Goal: Task Accomplishment & Management: Complete application form

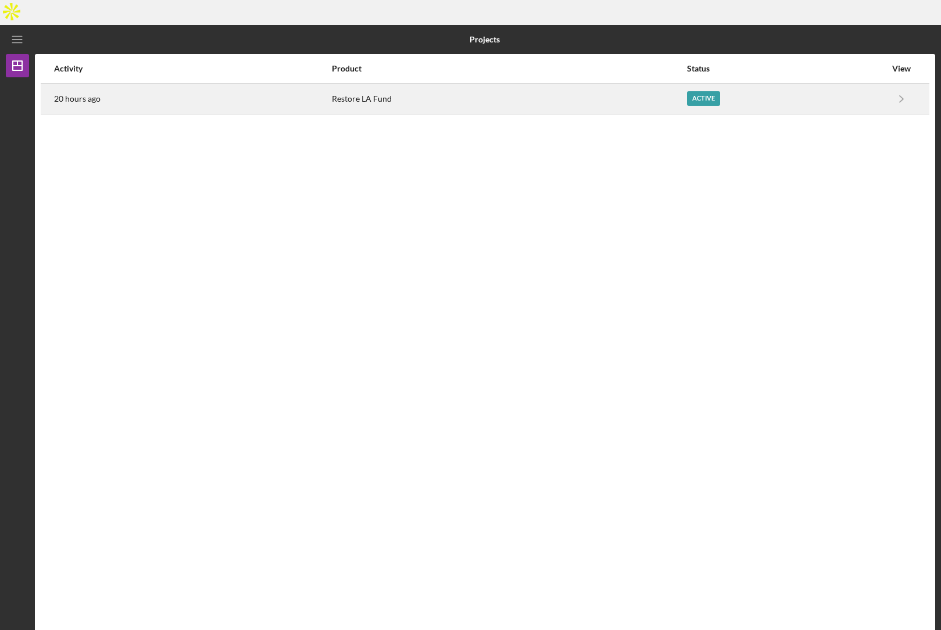
click at [87, 84] on div "20 hours ago" at bounding box center [192, 98] width 277 height 29
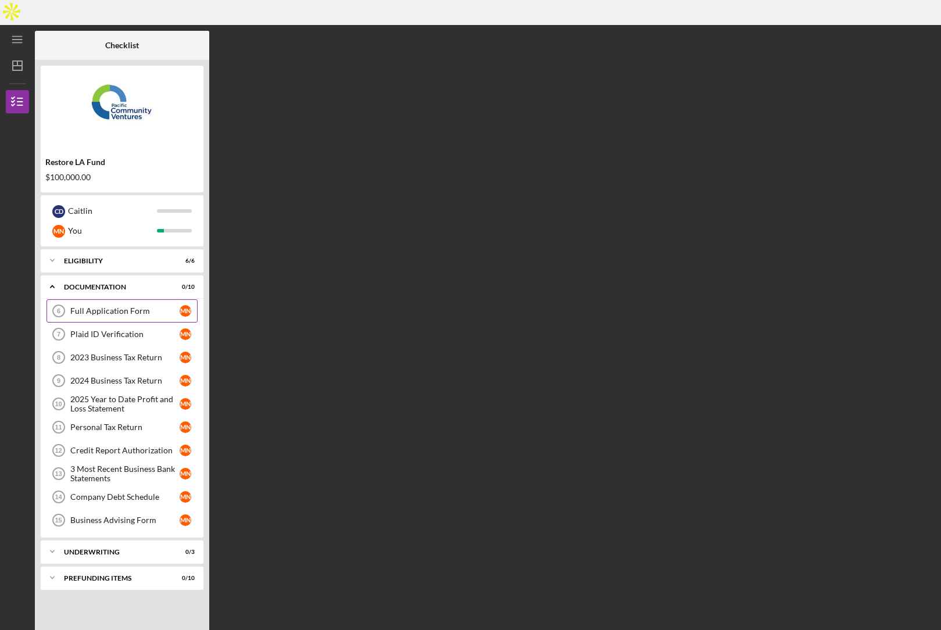
click at [99, 299] on link "Full Application Form 6 Full Application Form M N" at bounding box center [122, 310] width 151 height 23
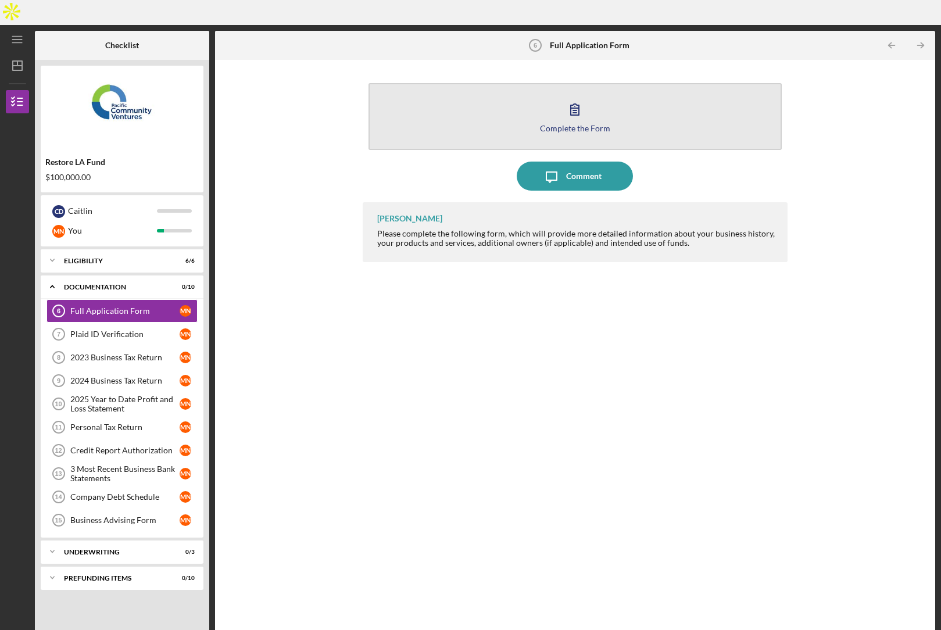
click at [595, 124] on div "Complete the Form" at bounding box center [575, 128] width 70 height 9
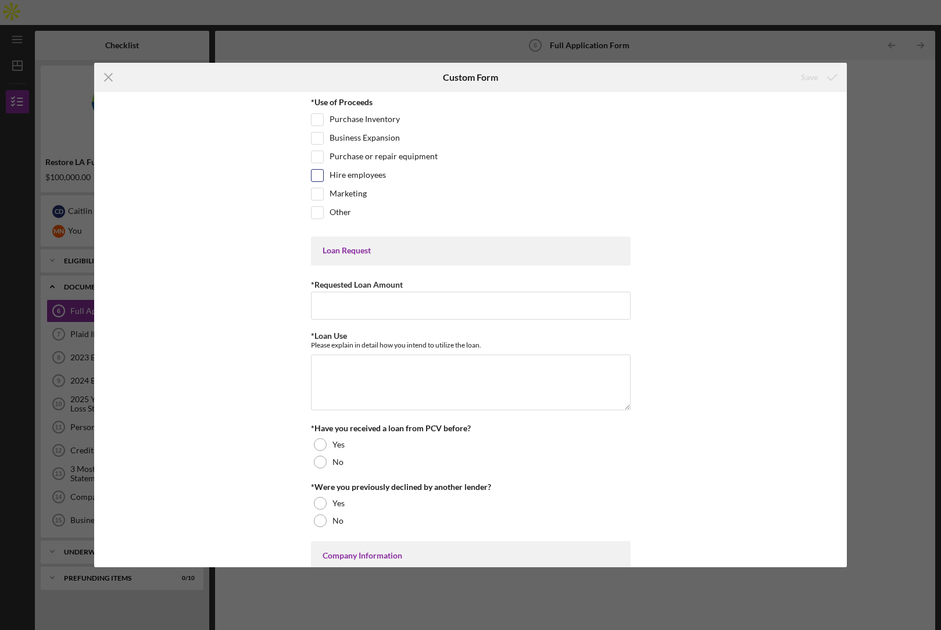
click at [343, 178] on label "Hire employees" at bounding box center [358, 176] width 56 height 12
click at [323, 178] on input "Hire employees" at bounding box center [318, 176] width 12 height 12
checkbox input "true"
drag, startPoint x: 343, startPoint y: 194, endPoint x: 333, endPoint y: 209, distance: 17.6
click at [343, 194] on label "Marketing" at bounding box center [348, 194] width 37 height 12
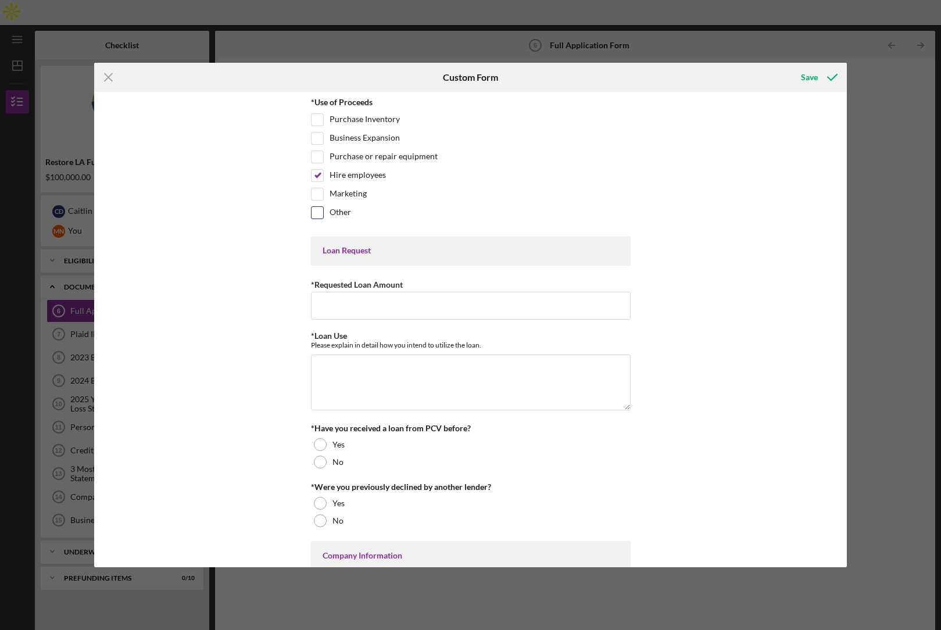
click at [323, 194] on input "Marketing" at bounding box center [318, 194] width 12 height 12
checkbox input "true"
drag, startPoint x: 332, startPoint y: 213, endPoint x: 341, endPoint y: 224, distance: 13.6
click at [332, 213] on label "Other" at bounding box center [341, 213] width 22 height 12
click at [323, 213] on input "Other" at bounding box center [318, 213] width 12 height 12
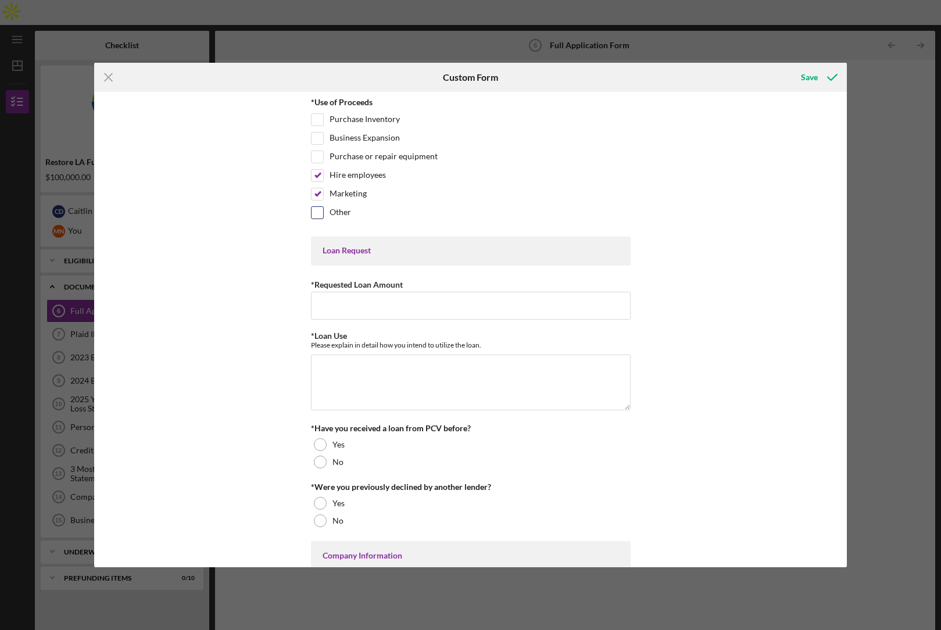
checkbox input "true"
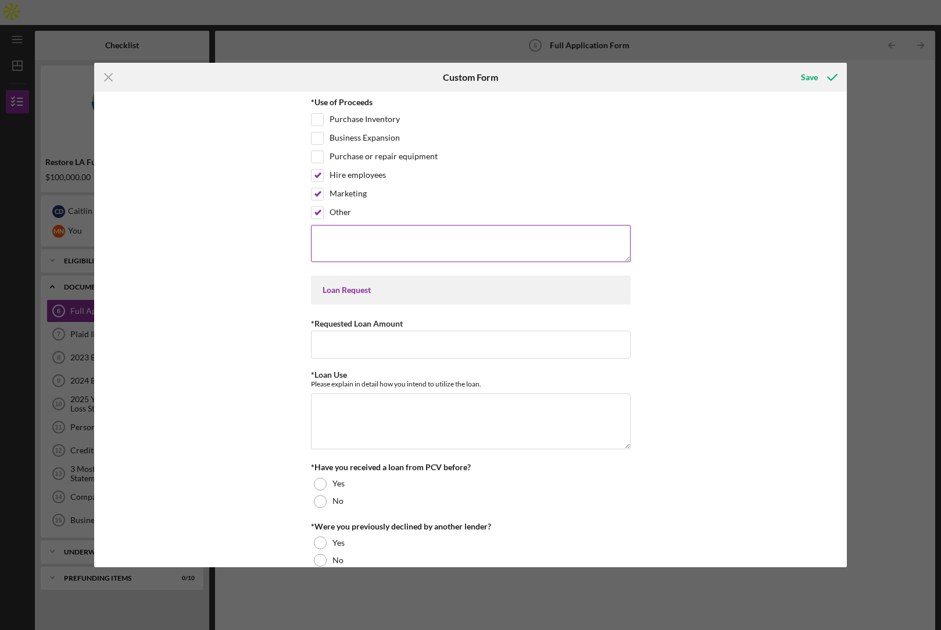
click at [354, 249] on textarea at bounding box center [471, 243] width 320 height 37
type textarea "Looking also to refinance the high-interest loan that we had to take out."
click at [381, 338] on input "*Requested Loan Amount" at bounding box center [471, 345] width 320 height 28
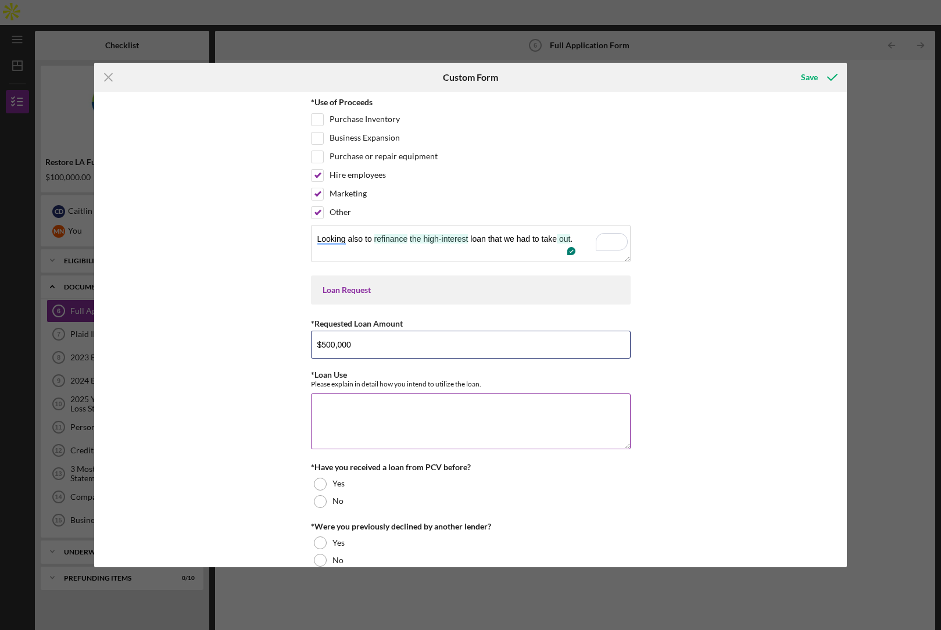
type input "$500,000"
click at [376, 408] on textarea "*Loan Use" at bounding box center [471, 422] width 320 height 56
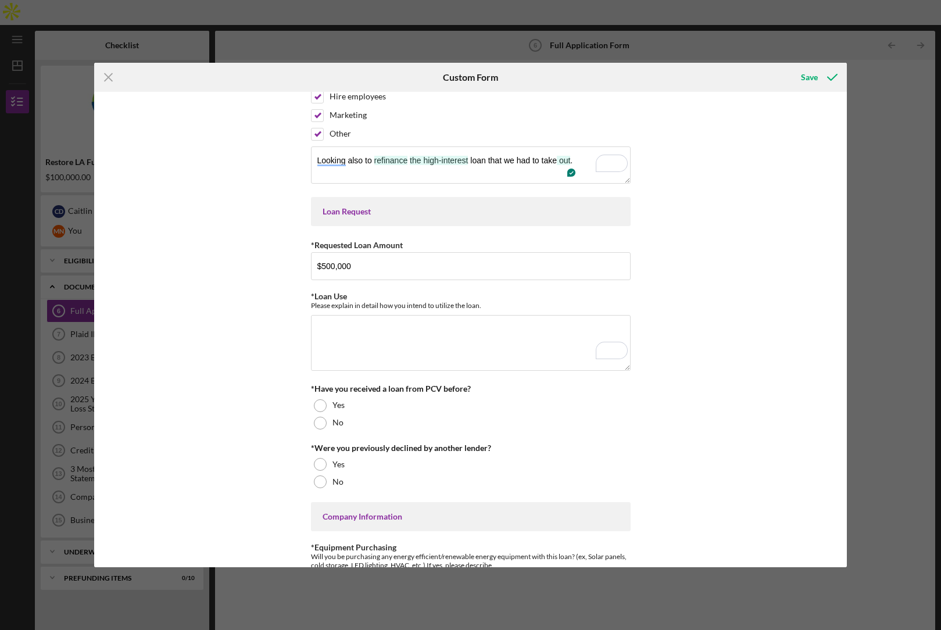
drag, startPoint x: 325, startPoint y: 483, endPoint x: 322, endPoint y: 451, distance: 32.2
click at [325, 483] on div "No" at bounding box center [471, 481] width 320 height 17
click at [322, 424] on div at bounding box center [320, 423] width 13 height 13
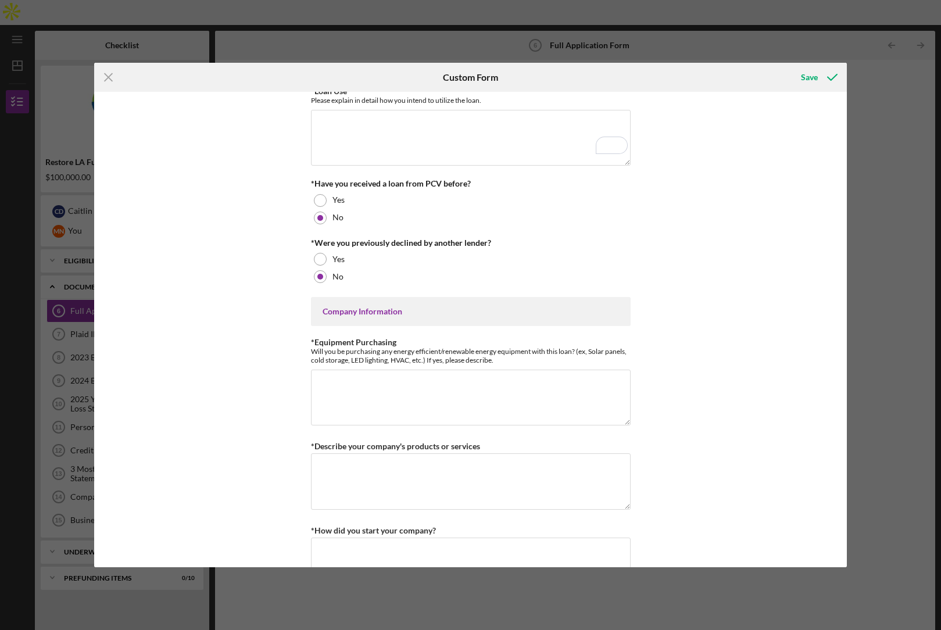
scroll to position [311, 0]
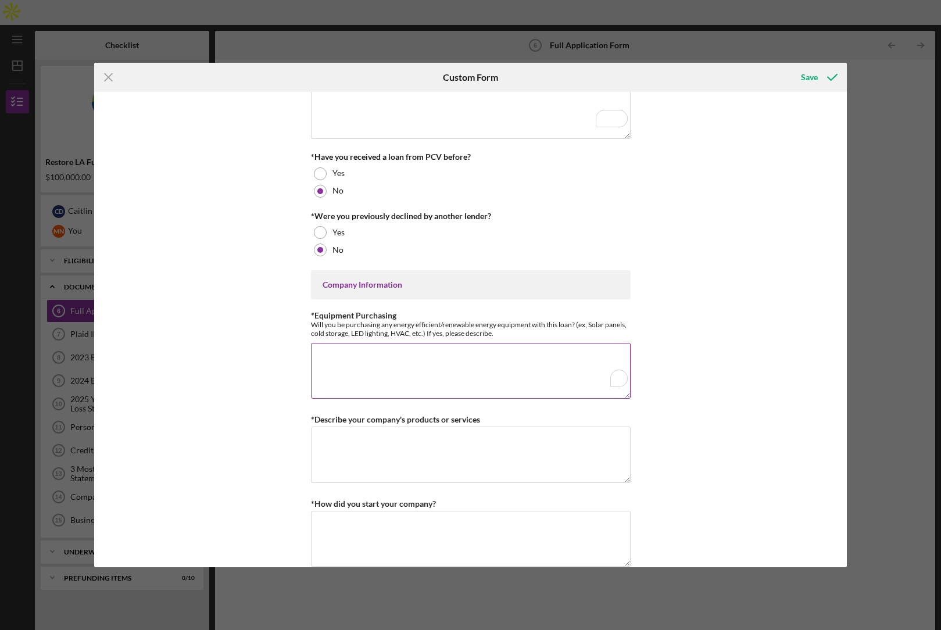
click at [379, 359] on textarea "*Equipment Purchasing" at bounding box center [471, 371] width 320 height 56
type textarea "No"
drag, startPoint x: 479, startPoint y: 418, endPoint x: 299, endPoint y: 417, distance: 179.7
click at [299, 417] on div "*Use of Proceeds Purchase Inventory Business Expansion Purchase or repair equip…" at bounding box center [470, 329] width 753 height 475
copy label "*Describe your company's products or services"
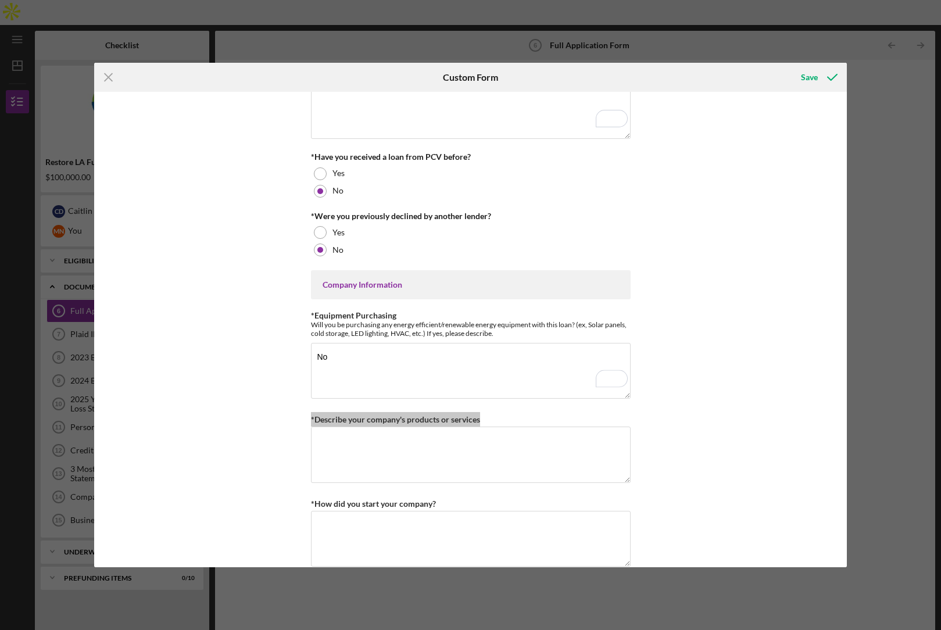
scroll to position [421, 0]
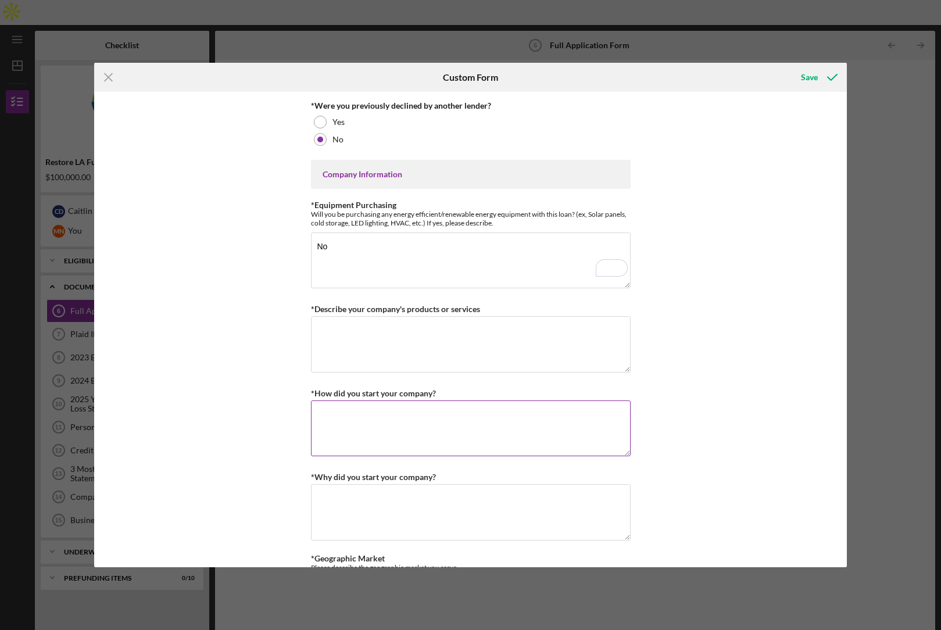
drag, startPoint x: 431, startPoint y: 392, endPoint x: 412, endPoint y: 396, distance: 19.6
click at [288, 387] on div "*Use of Proceeds Purchase Inventory Business Expansion Purchase or repair equip…" at bounding box center [470, 329] width 753 height 475
drag, startPoint x: 390, startPoint y: 391, endPoint x: 262, endPoint y: 396, distance: 127.4
click at [279, 392] on div "*Use of Proceeds Purchase Inventory Business Expansion Purchase or repair equip…" at bounding box center [470, 329] width 753 height 475
copy label "*How did you start your company?"
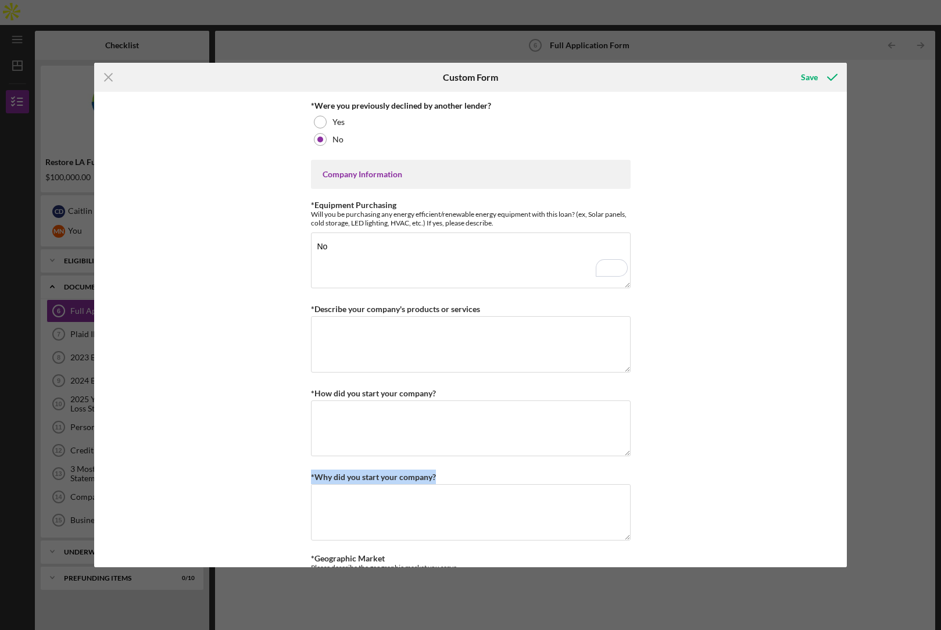
drag, startPoint x: 435, startPoint y: 476, endPoint x: 287, endPoint y: 479, distance: 148.3
click at [287, 479] on div "*Use of Proceeds Purchase Inventory Business Expansion Purchase or repair equip…" at bounding box center [470, 329] width 753 height 475
copy label "*Why did you start your company?"
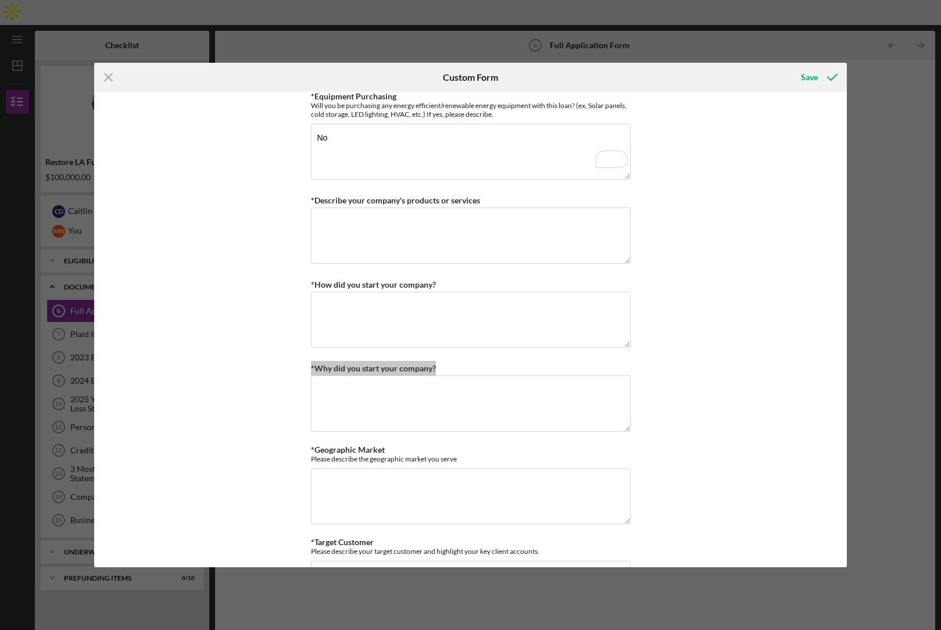
scroll to position [0, 0]
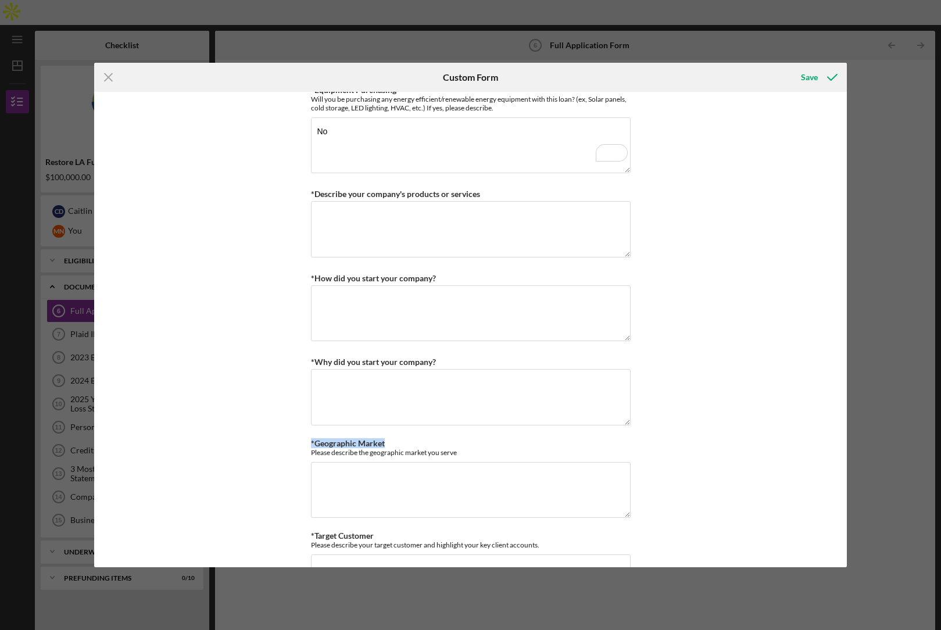
drag, startPoint x: 381, startPoint y: 442, endPoint x: 227, endPoint y: 447, distance: 154.7
click at [248, 442] on div "*Use of Proceeds Purchase Inventory Business Expansion Purchase or repair equip…" at bounding box center [470, 329] width 753 height 475
copy label "*Geographic Market"
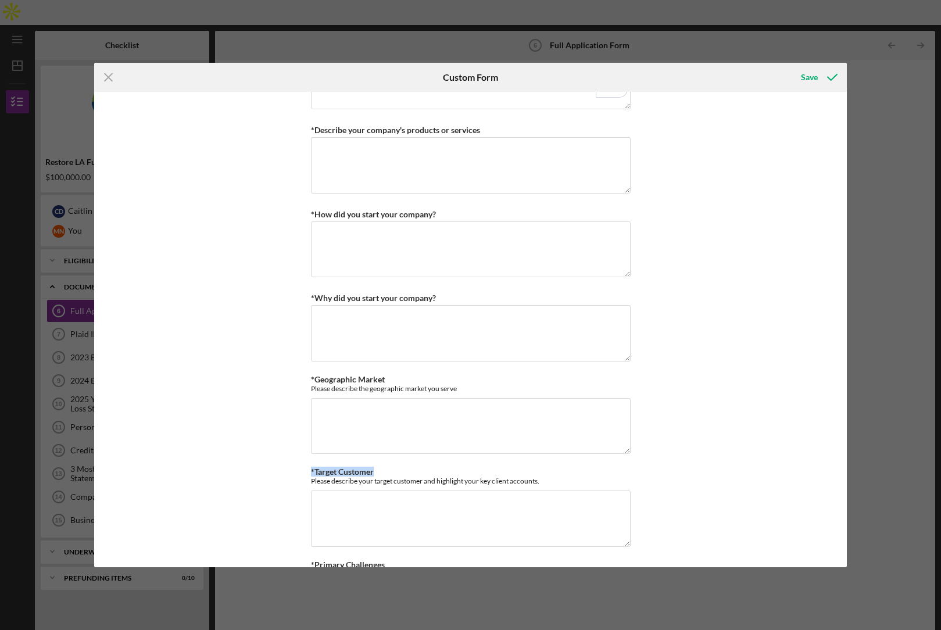
drag, startPoint x: 363, startPoint y: 469, endPoint x: 115, endPoint y: 466, distance: 248.9
click at [291, 469] on div "*Use of Proceeds Purchase Inventory Business Expansion Purchase or repair equip…" at bounding box center [470, 329] width 753 height 475
copy label "*Target Customer"
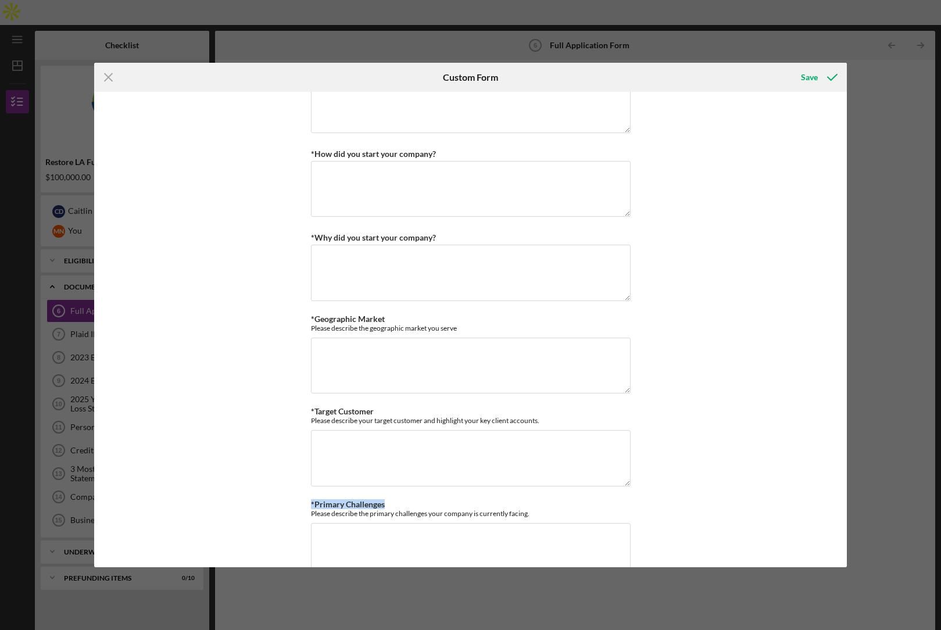
drag, startPoint x: 396, startPoint y: 501, endPoint x: 294, endPoint y: 502, distance: 102.3
click at [294, 502] on div "*Use of Proceeds Purchase Inventory Business Expansion Purchase or repair equip…" at bounding box center [470, 329] width 753 height 475
copy label "*Primary Challenges"
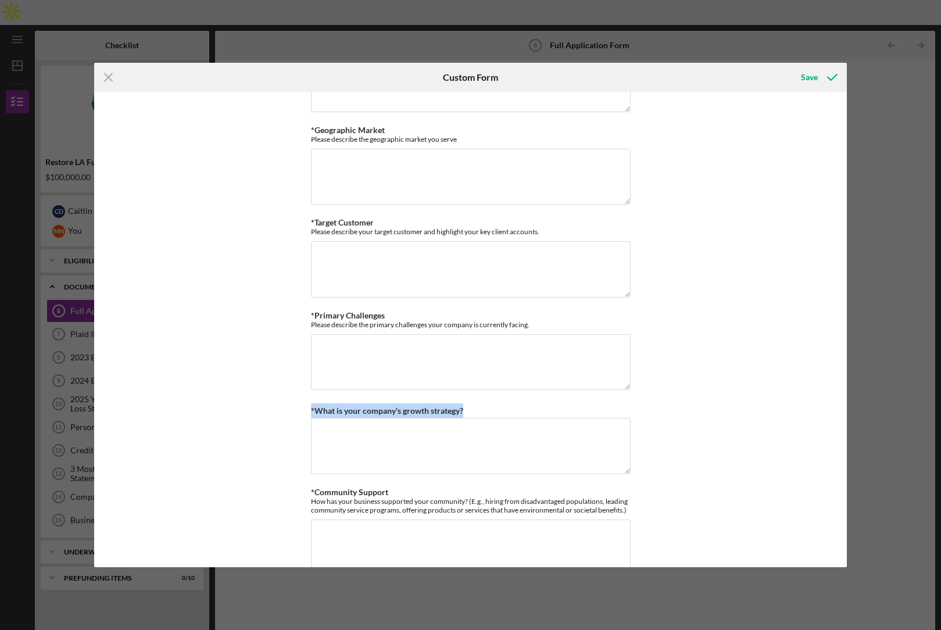
drag, startPoint x: 461, startPoint y: 408, endPoint x: 297, endPoint y: 411, distance: 163.4
click at [297, 411] on div "*Use of Proceeds Purchase Inventory Business Expansion Purchase or repair equip…" at bounding box center [470, 329] width 753 height 475
copy label "*What is your company's growth strategy?"
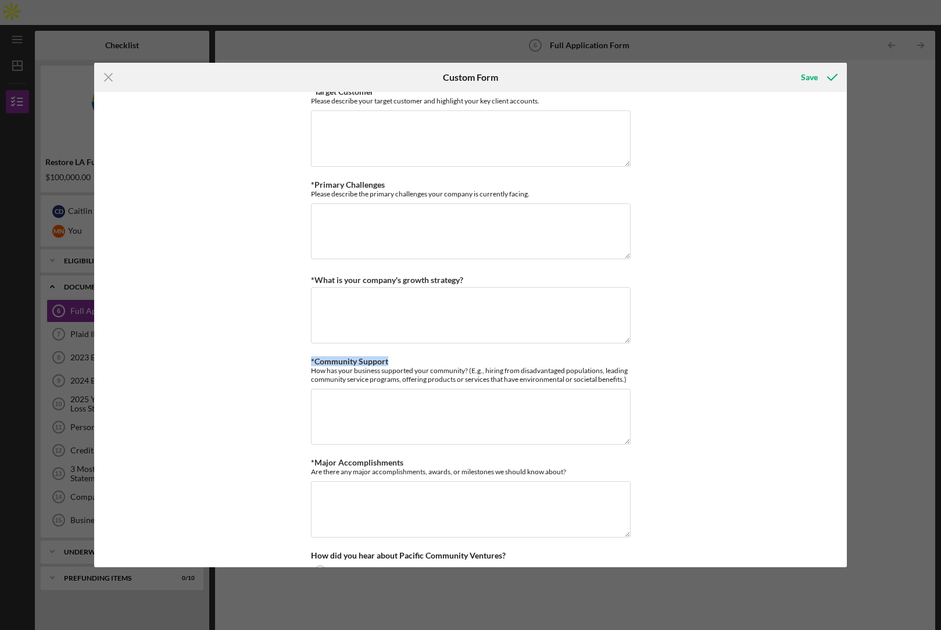
drag, startPoint x: 377, startPoint y: 361, endPoint x: 229, endPoint y: 369, distance: 148.0
click at [262, 360] on div "*Use of Proceeds Purchase Inventory Business Expansion Purchase or repair equip…" at bounding box center [470, 329] width 753 height 475
copy label "*Community Support"
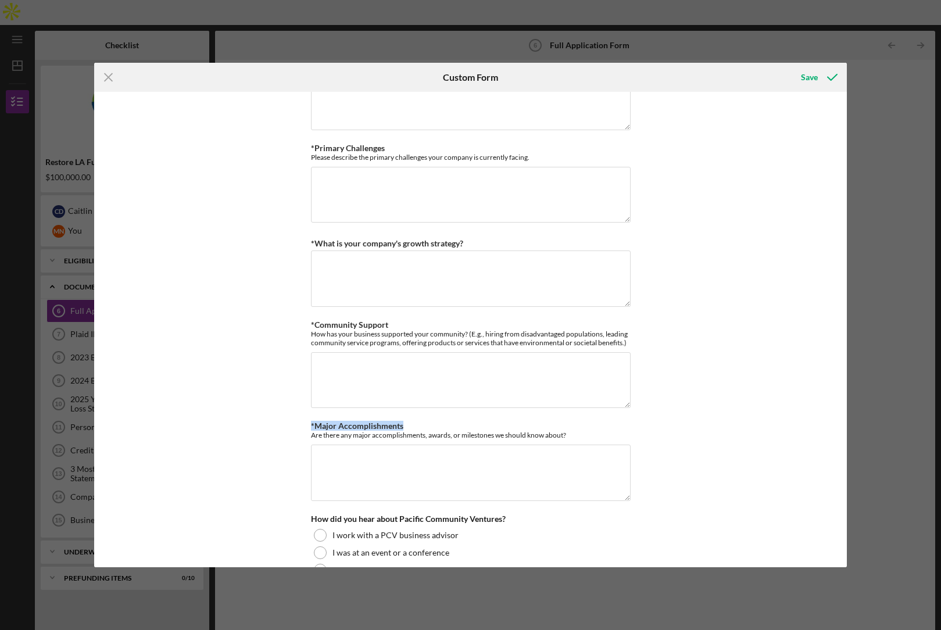
drag, startPoint x: 405, startPoint y: 425, endPoint x: 281, endPoint y: 423, distance: 123.3
click at [281, 423] on div "*Use of Proceeds Purchase Inventory Business Expansion Purchase or repair equip…" at bounding box center [470, 329] width 753 height 475
copy label "*Major Accomplishments"
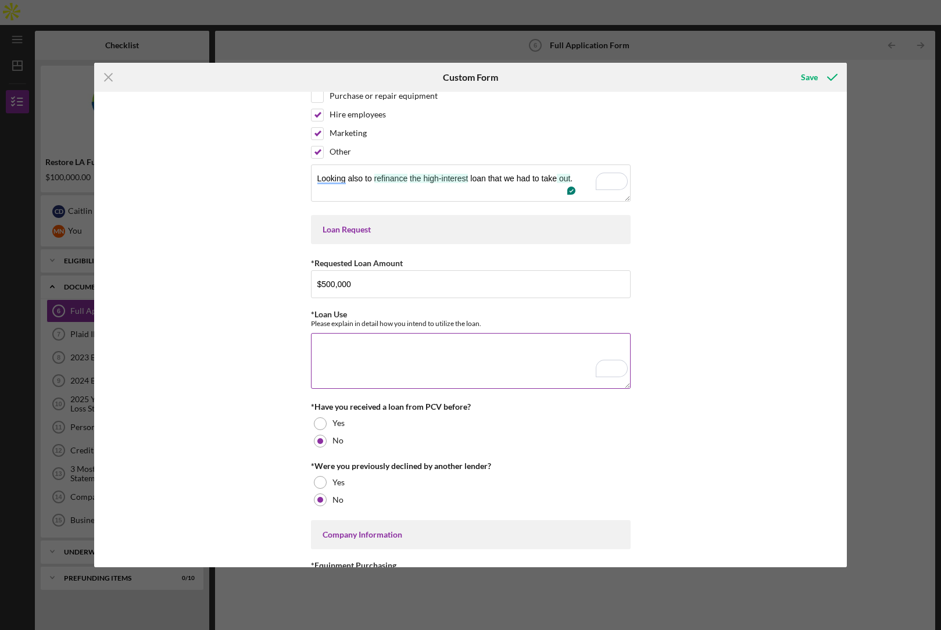
click at [358, 372] on textarea "*Loan Use" at bounding box center [471, 361] width 320 height 56
paste textarea "We intend to refinance our existing high-interest debt (incurred earlier this y…"
type textarea "We intend to refinance our existing high-interest debt (incurred earlier this y…"
paste textarea "We intend to refinance our existing high-interest debt (incurred earlier this y…"
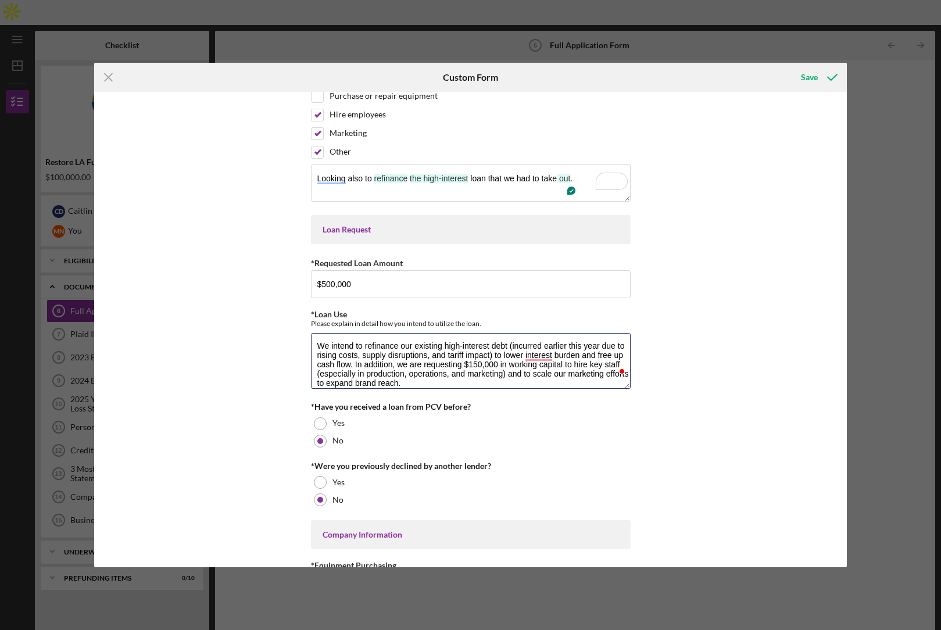
type textarea "We intend to refinance our existing high-interest debt (incurred earlier this y…"
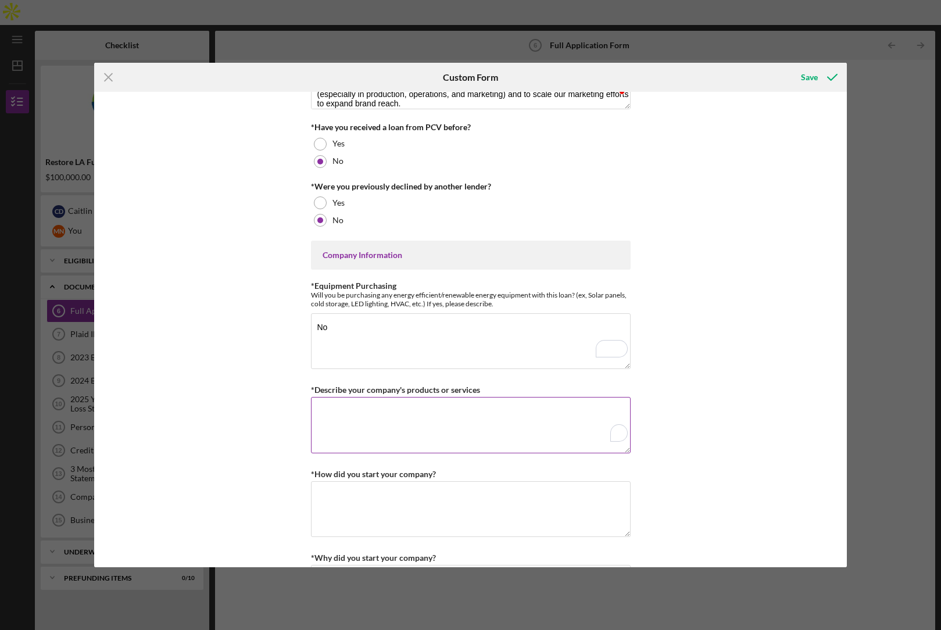
click at [398, 417] on textarea "*Describe your company's products or services" at bounding box center [471, 425] width 320 height 56
paste textarea "Zoe Bios Creative is a Los Angeles–based art house offering limited-edition, ha…"
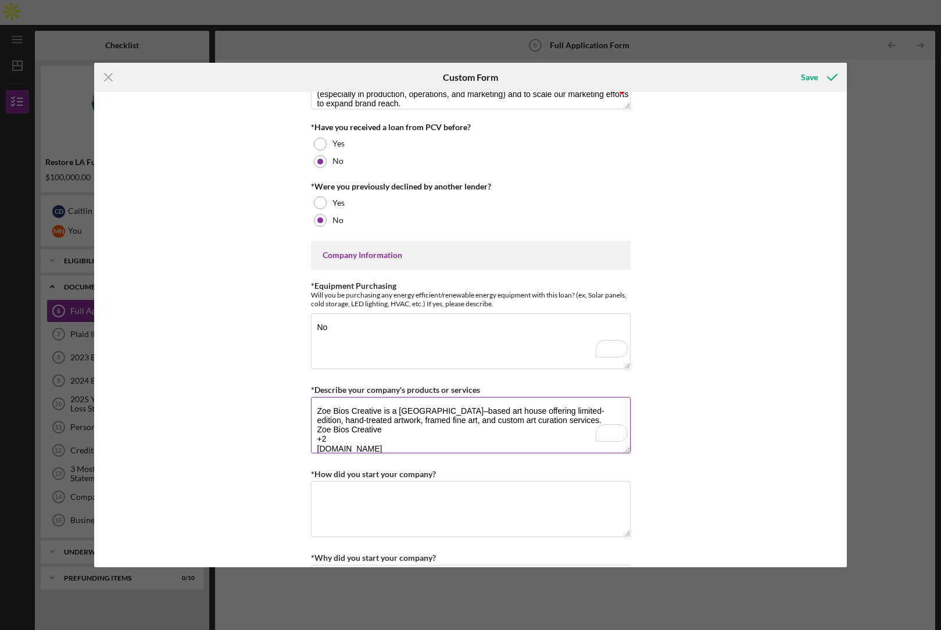
click at [441, 442] on textarea "Zoe Bios Creative is a Los Angeles–based art house offering limited-edition, ha…" at bounding box center [471, 425] width 320 height 56
paste textarea "and design studio that produces limited-edition, hand-treated artwork, framed f…"
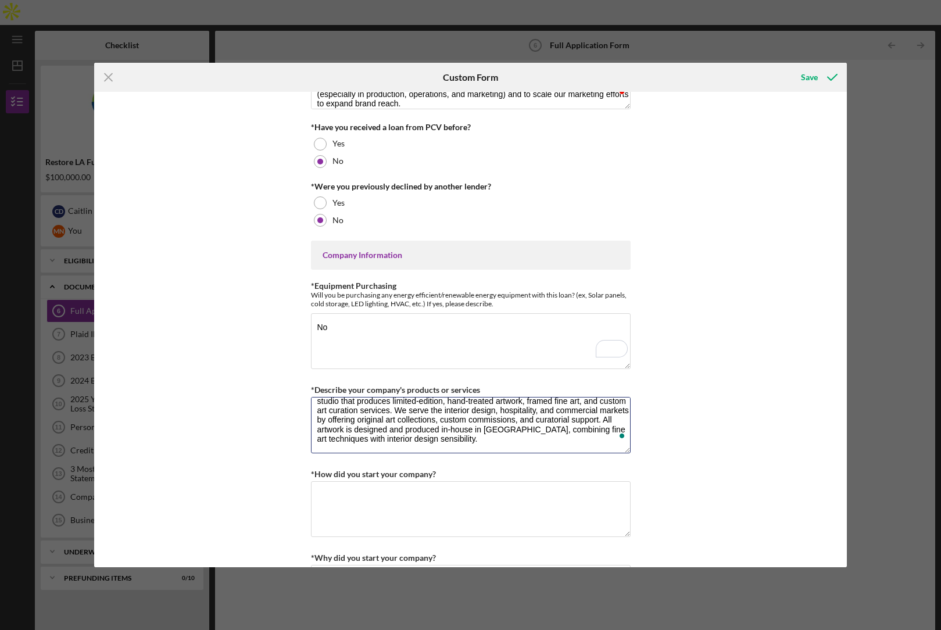
type textarea "Zoe Bios Creative is a Los Angeles–based art and design studio that produces li…"
click at [333, 499] on textarea "*How did you start your company?" at bounding box center [471, 509] width 320 height 56
paste textarea "Zoe Bios Creative was founded in 2011 by Caitlin Dinkins and Minh Nguyen, two c…"
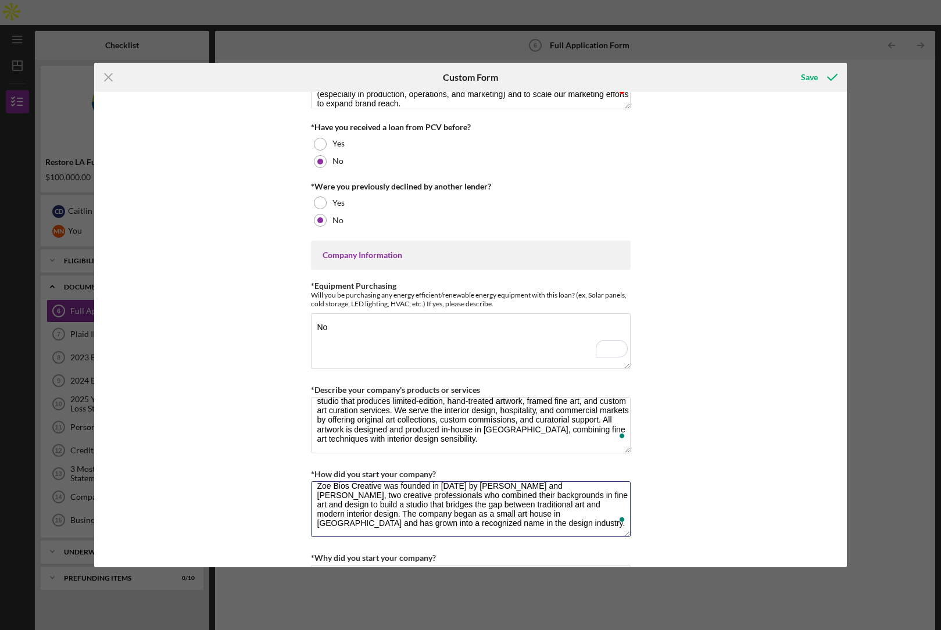
type textarea "Zoe Bios Creative was founded in 2011 by Caitlin Dinkins and Minh Nguyen, two c…"
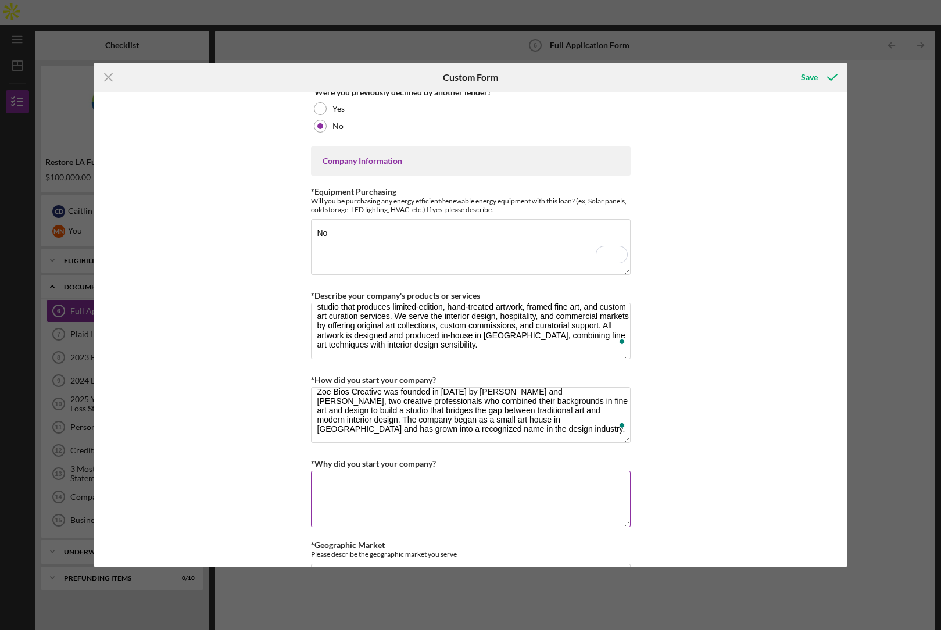
click at [341, 481] on textarea "*Why did you start your company?" at bounding box center [471, 499] width 320 height 56
paste textarea "The founders identified a need for original, design-forward artwork that could …"
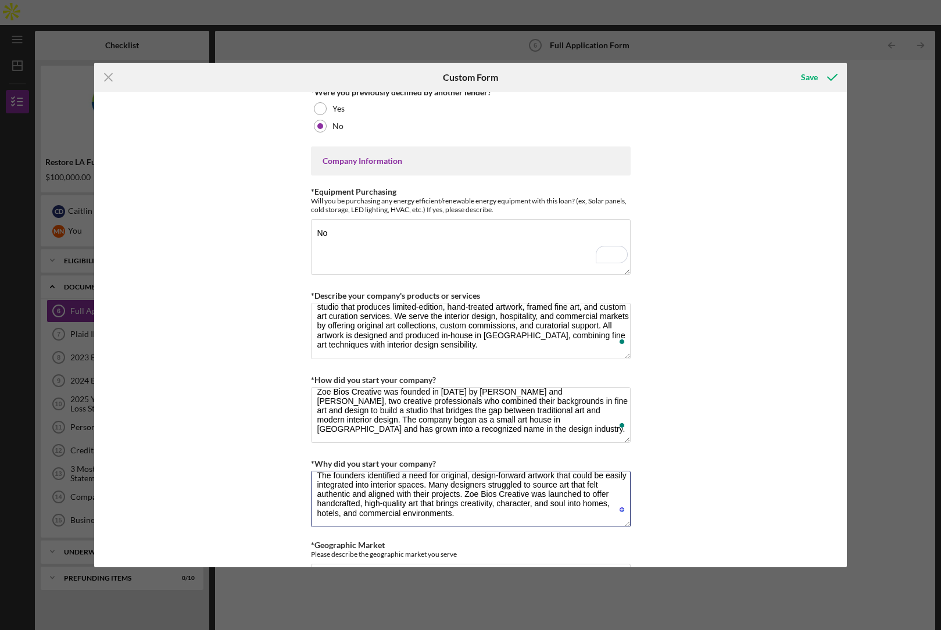
type textarea "The founders identified a need for original, design-forward artwork that could …"
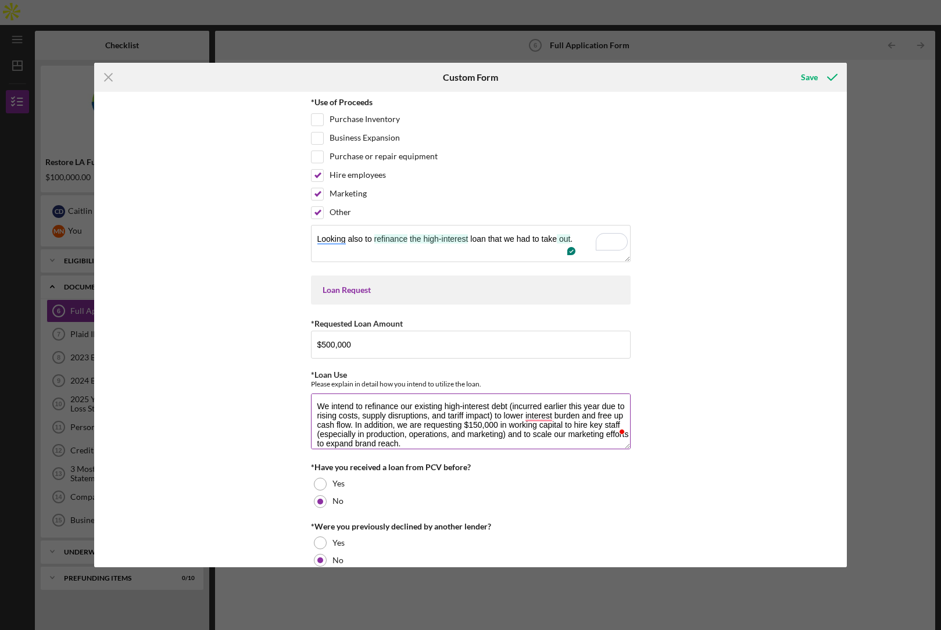
click at [386, 422] on textarea "We intend to refinance our existing high-interest debt (incurred earlier this y…" at bounding box center [471, 422] width 320 height 56
paste textarea "’re applying to refinance several high-interest loans we had to take earlier th…"
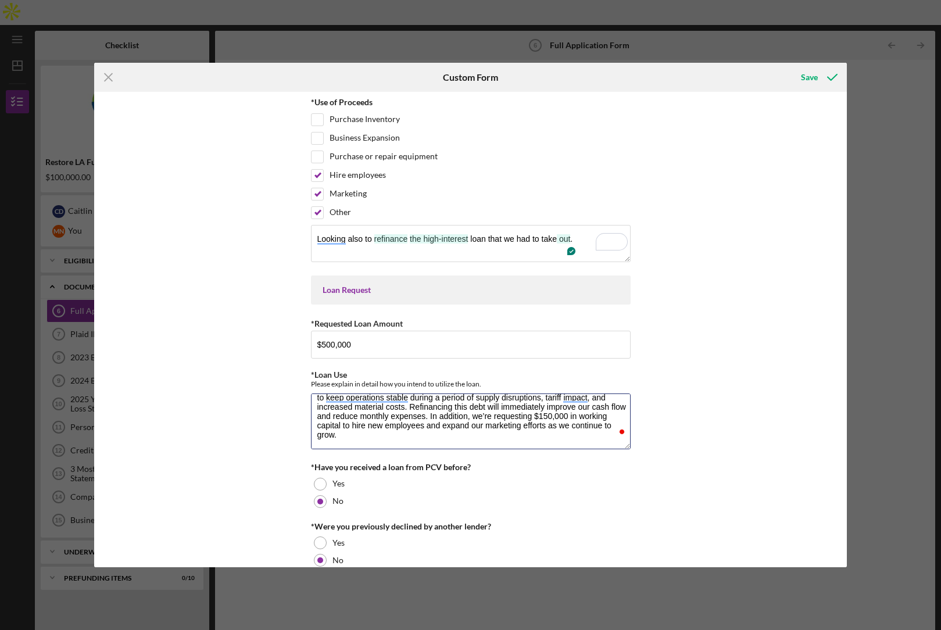
type textarea "We’re applying to refinance several high-interest loans we had to take earlier …"
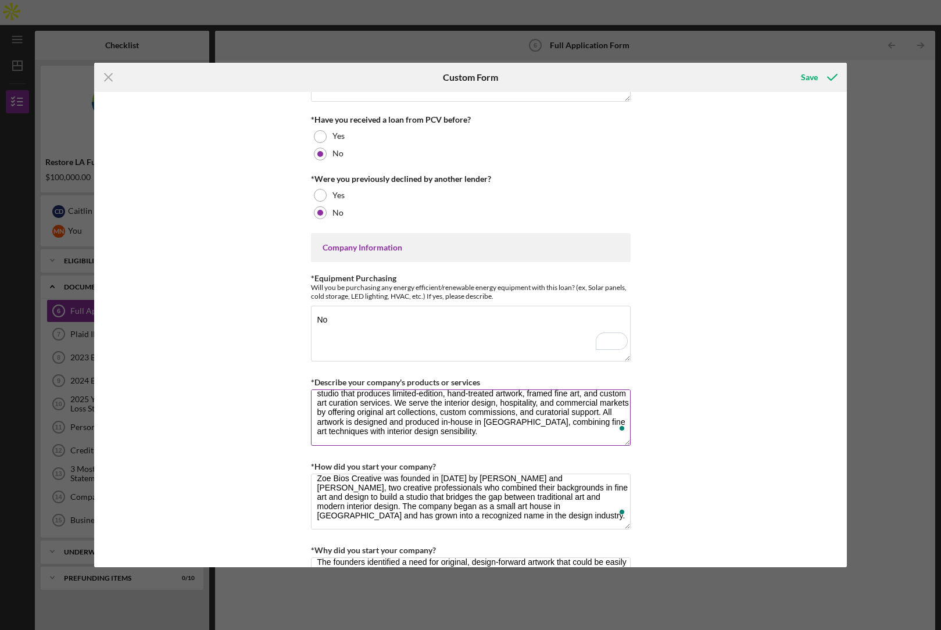
click at [348, 398] on textarea "Zoe Bios Creative is a Los Angeles–based art and design studio that produces li…" at bounding box center [471, 418] width 320 height 56
paste textarea "fine art and design studio based in Los Angeles. We create limited-edition, han…"
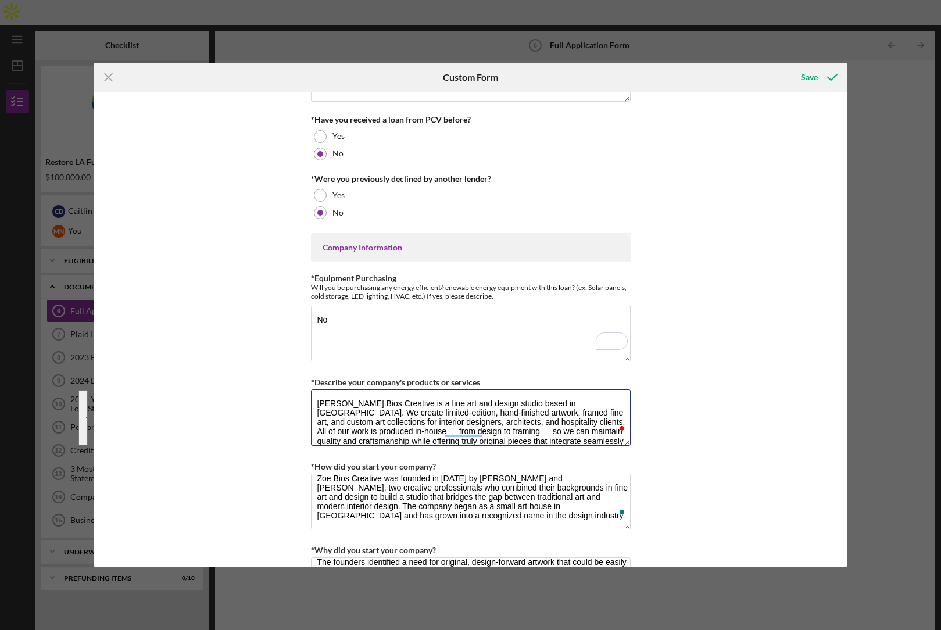
type textarea "Zoe Bios Creative is a fine art and design studio based in Los Angeles. We crea…"
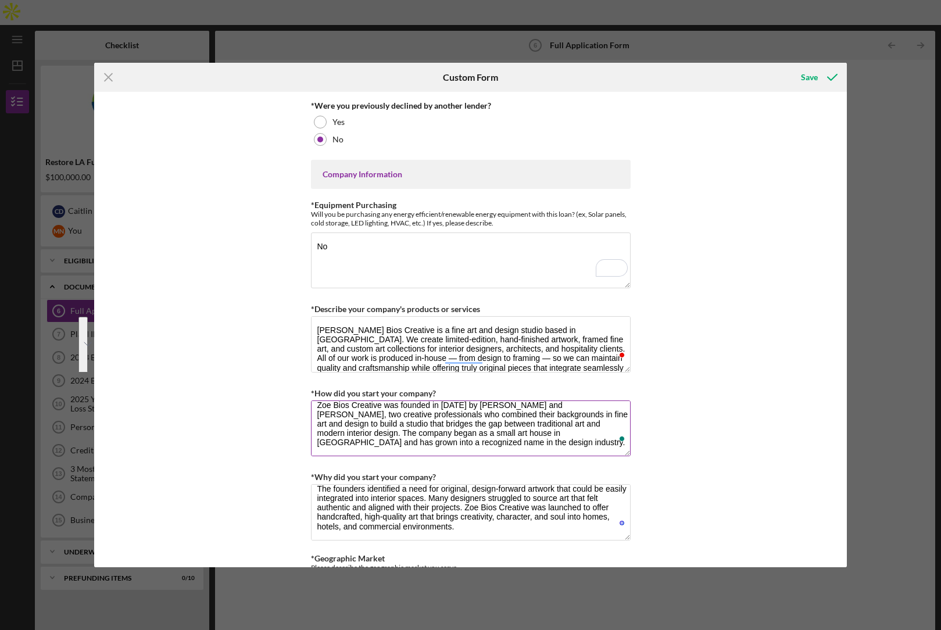
click at [338, 429] on textarea "Zoe Bios Creative was founded in 2011 by Caitlin Dinkins and Minh Nguyen, two c…" at bounding box center [471, 429] width 320 height 56
paste textarea "We started Zoe Bios Creative in 2011 after working for years in the art and des…"
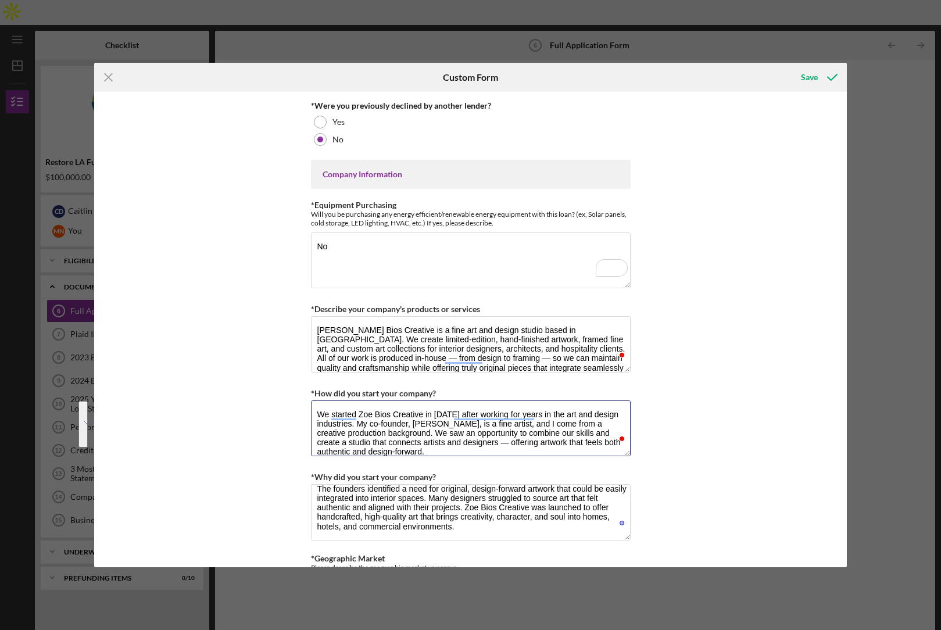
type textarea "We started Zoe Bios Creative in 2011 after working for years in the art and des…"
click at [395, 502] on textarea "The founders identified a need for original, design-forward artwork that could …" at bounding box center [471, 512] width 320 height 56
paste textarea "We started Zoe Bios because we wanted to bridge the gap between gallery art and…"
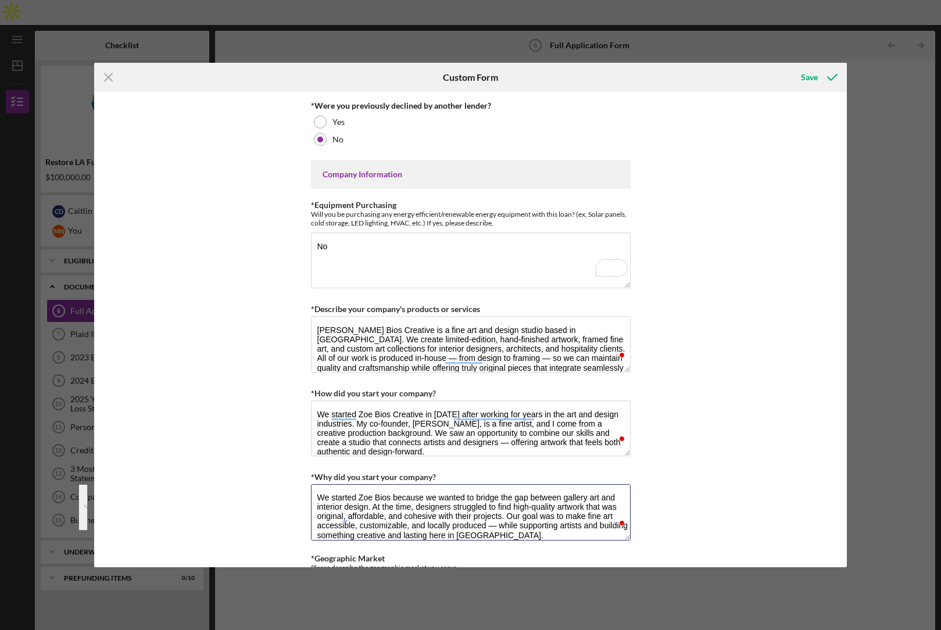
type textarea "We started Zoe Bios because we wanted to bridge the gap between gallery art and…"
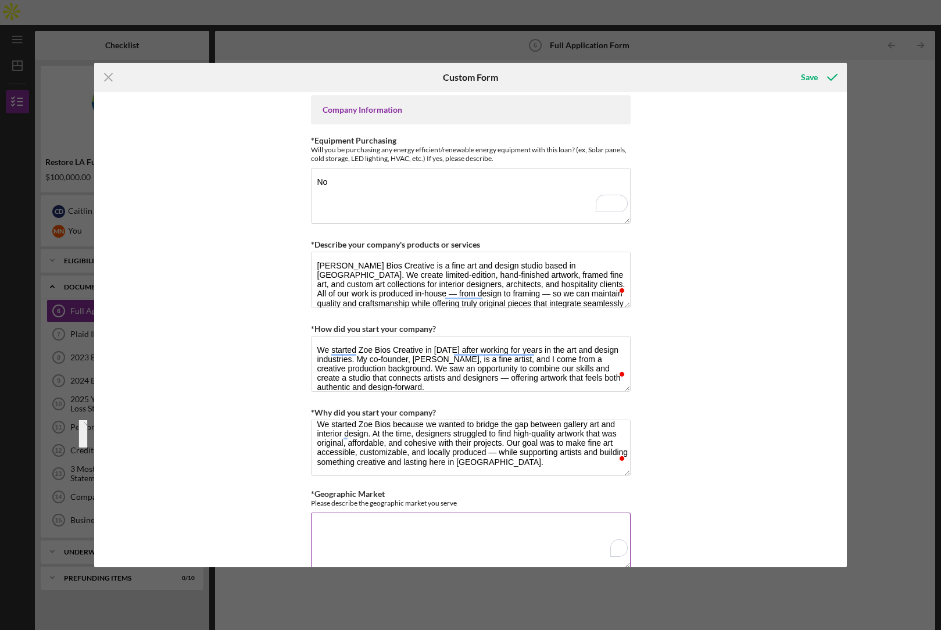
click at [354, 530] on textarea "*Geographic Market" at bounding box center [471, 541] width 320 height 56
paste textarea "Our main market is the United States, with a strong client base in California, …"
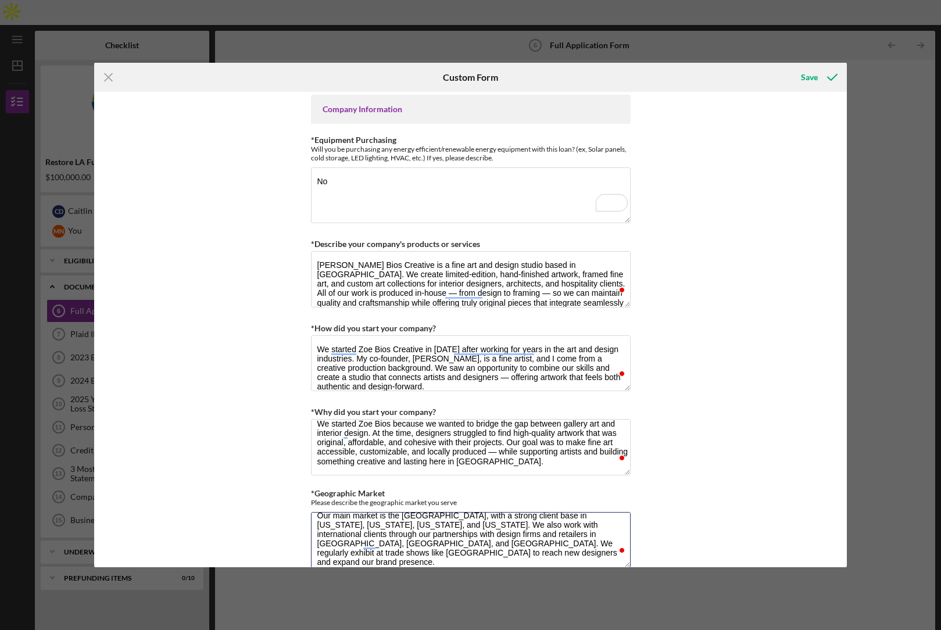
type textarea "Our main market is the United States, with a strong client base in California, …"
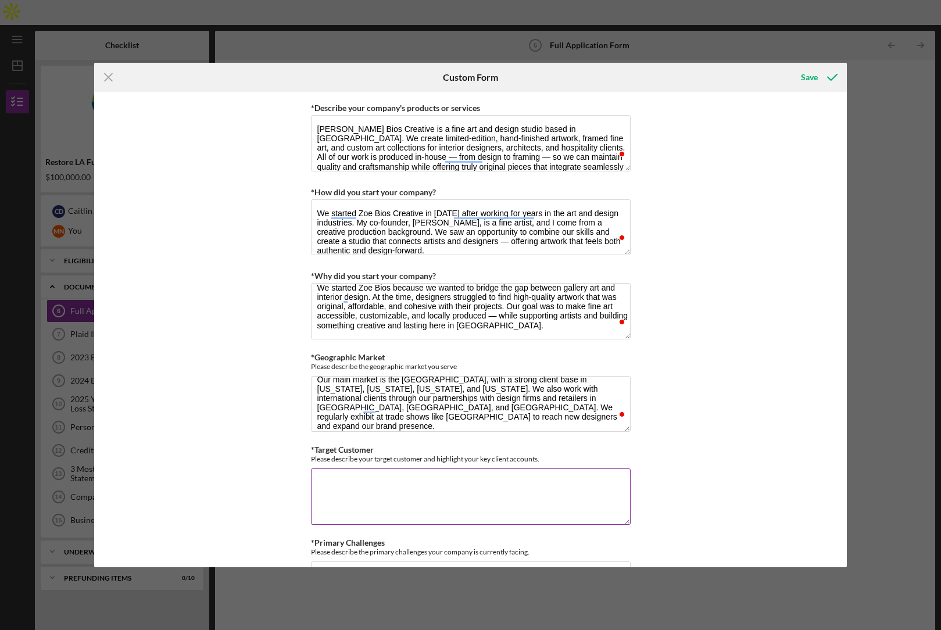
click at [341, 481] on textarea "*Target Customer" at bounding box center [471, 497] width 320 height 56
paste textarea "Our clients are primarily interior designers, architects, and hospitality group…"
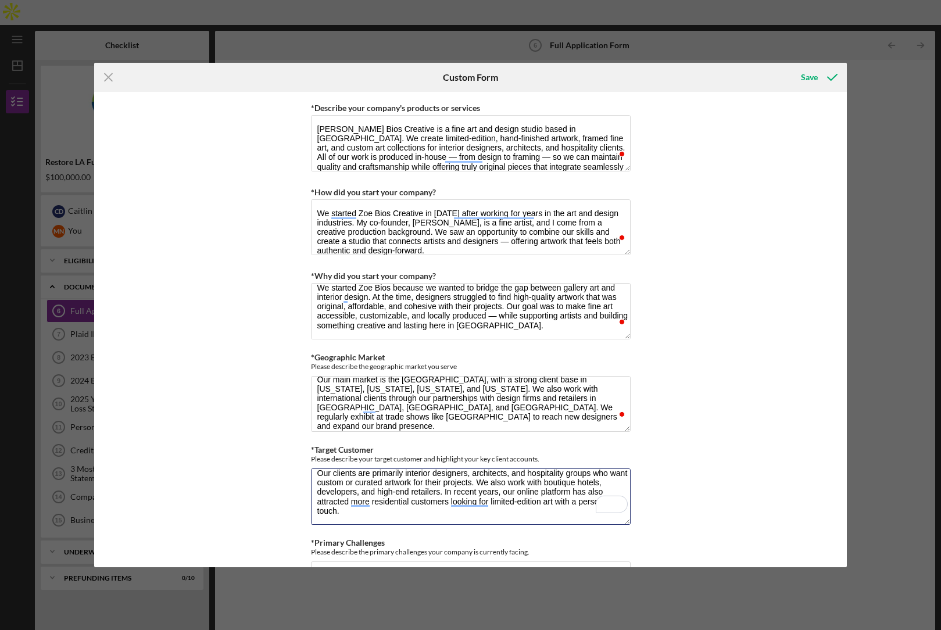
type textarea "Our clients are primarily interior designers, architects, and hospitality group…"
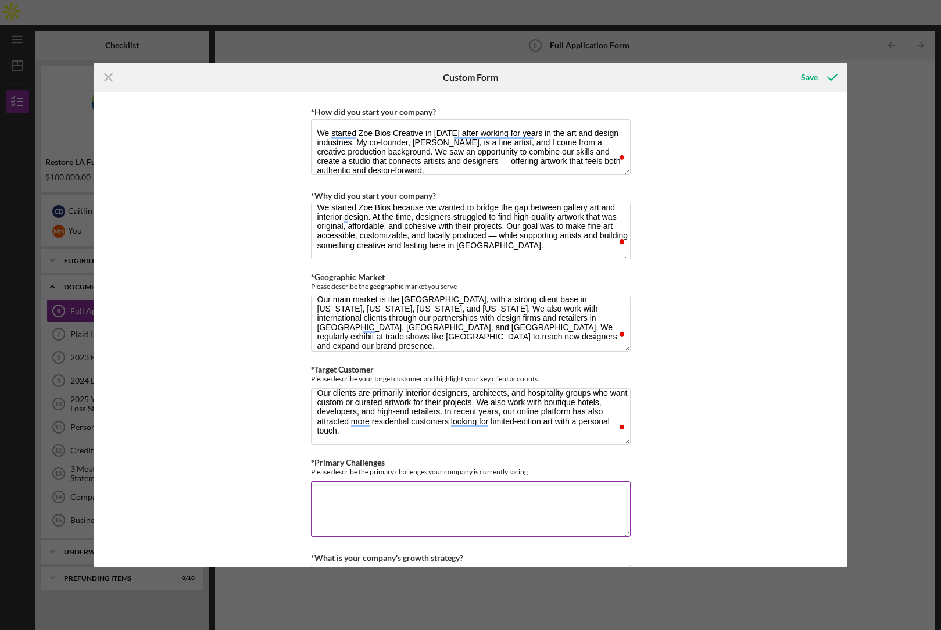
click at [328, 491] on textarea "*Primary Challenges" at bounding box center [471, 509] width 320 height 56
paste textarea "Like many small creative businesses, we’ve faced higher costs for materials and…"
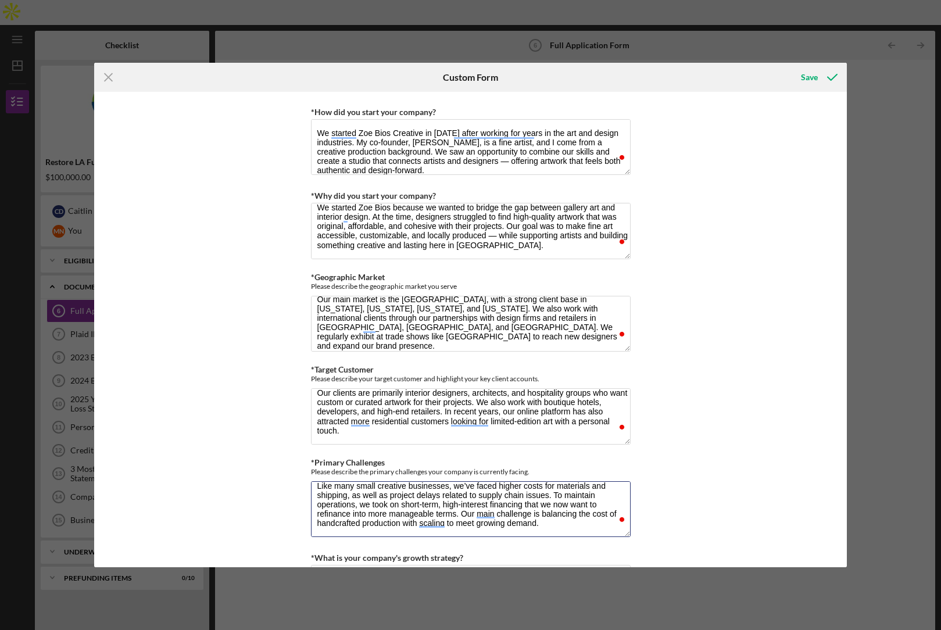
type textarea "Like many small creative businesses, we’ve faced higher costs for materials and…"
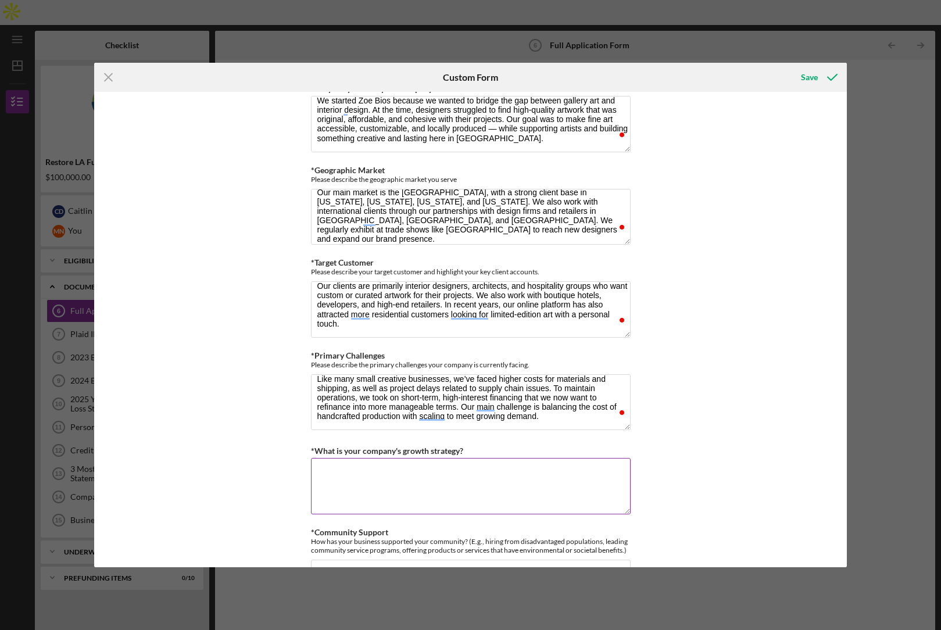
click at [319, 471] on textarea "*What is your company's growth strategy?" at bounding box center [471, 486] width 320 height 56
paste textarea "Our strategy is to expand our marketing and trade presence, hire key staff to i…"
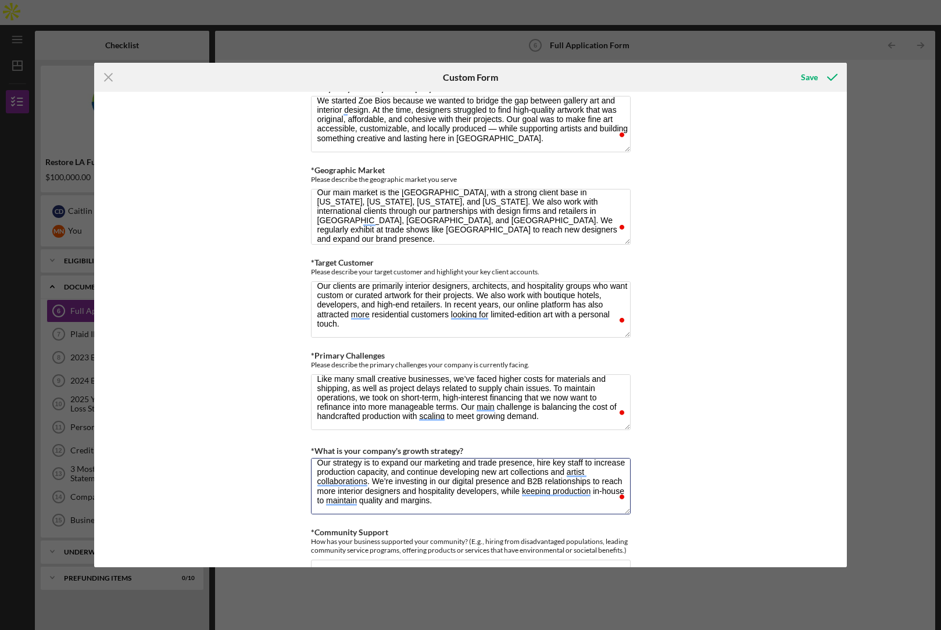
type textarea "Our strategy is to expand our marketing and trade presence, hire key staff to i…"
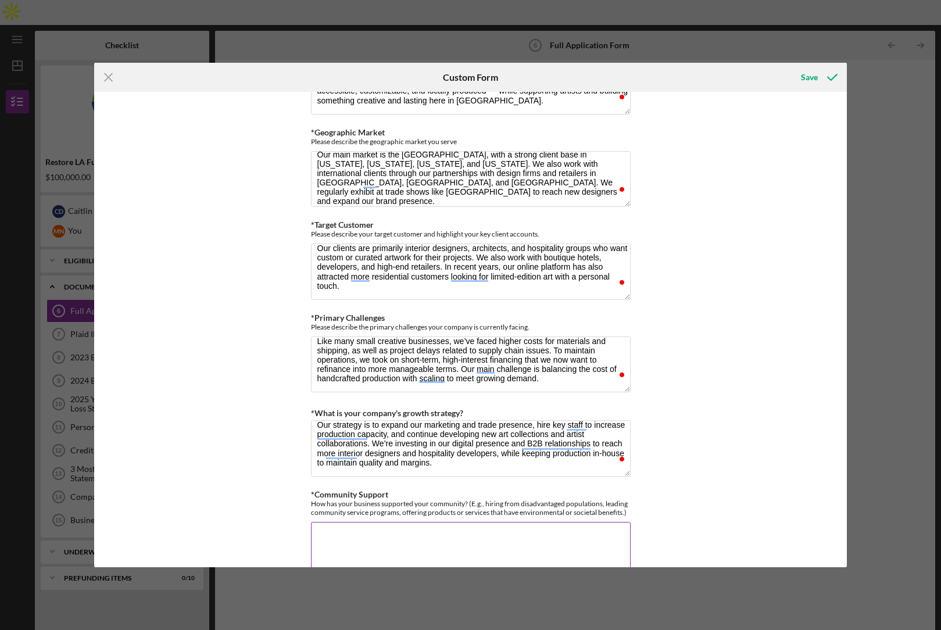
click at [324, 528] on textarea "*Community Support" at bounding box center [471, 550] width 320 height 56
paste textarea "We produce all of our artwork locally in Los Angeles and employ a team of artis…"
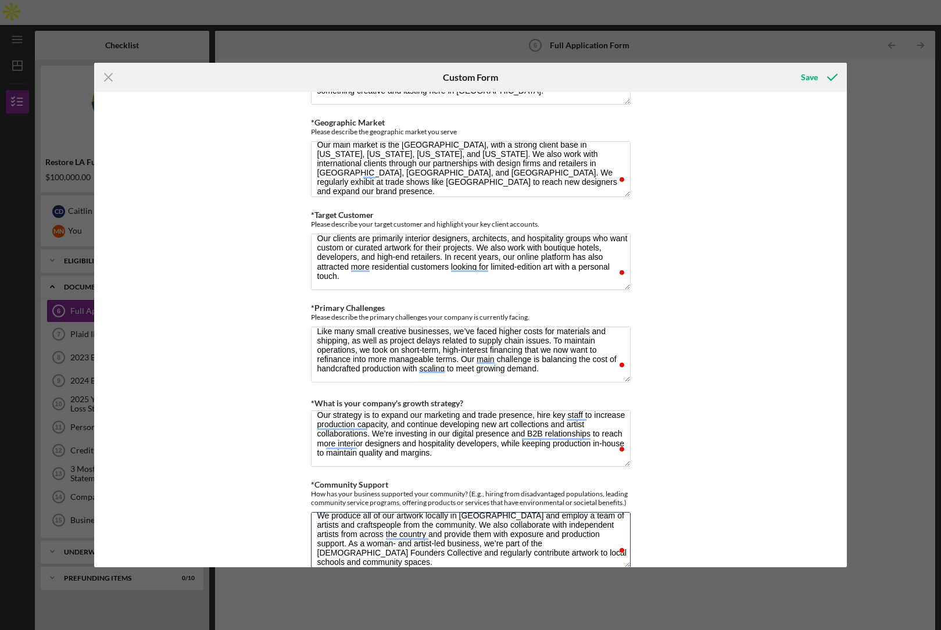
type textarea "We produce all of our artwork locally in Los Angeles and employ a team of artis…"
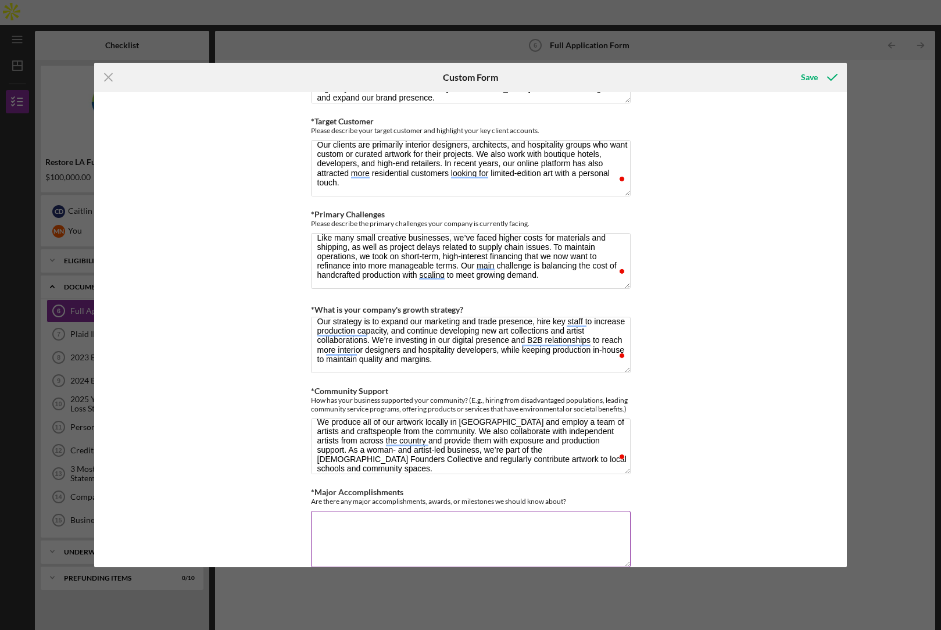
click at [327, 521] on textarea "*Major Accomplishments" at bounding box center [471, 539] width 320 height 56
paste textarea "Over the years, we’ve built a strong reputation in the design industry with our…"
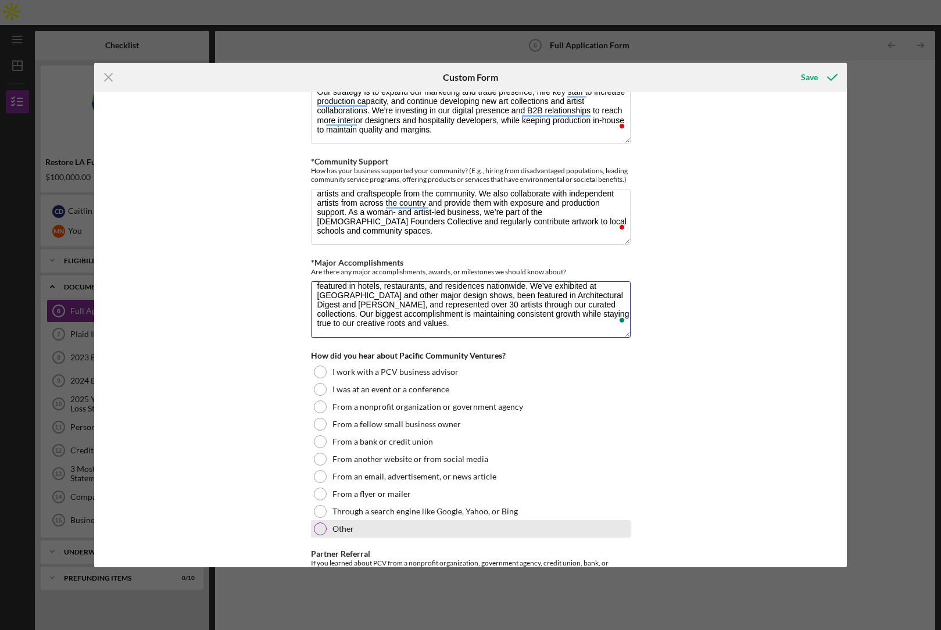
type textarea "Over the years, we’ve built a strong reputation in the design industry with our…"
click at [342, 527] on label "Other" at bounding box center [344, 528] width 22 height 9
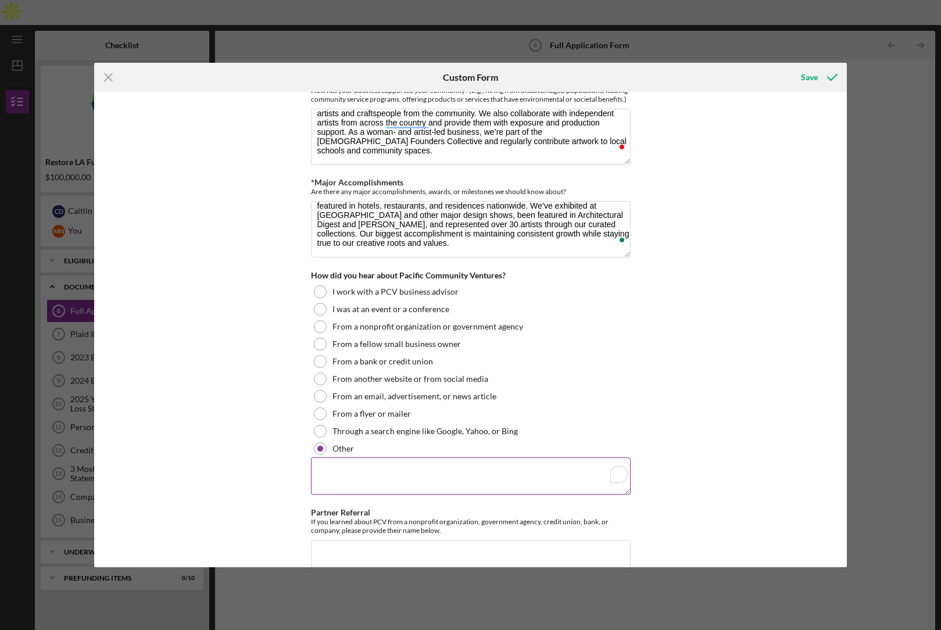
click at [333, 487] on textarea "To enrich screen reader interactions, please activate Accessibility in Grammarl…" at bounding box center [471, 476] width 320 height 37
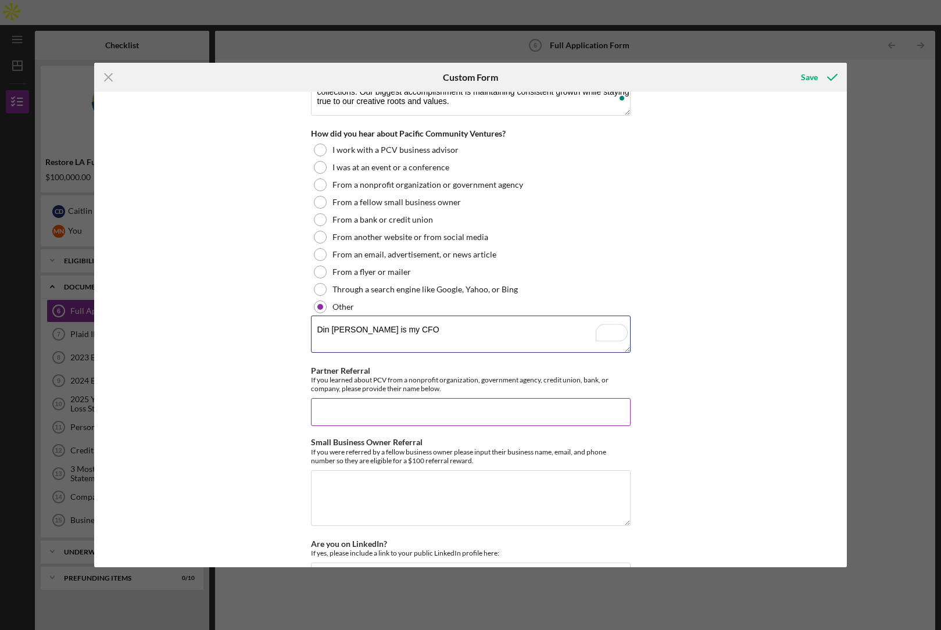
type textarea "Din Leib is my CFO"
click at [328, 409] on input "Partner Referral" at bounding box center [471, 412] width 320 height 28
type input "D"
type input "No"
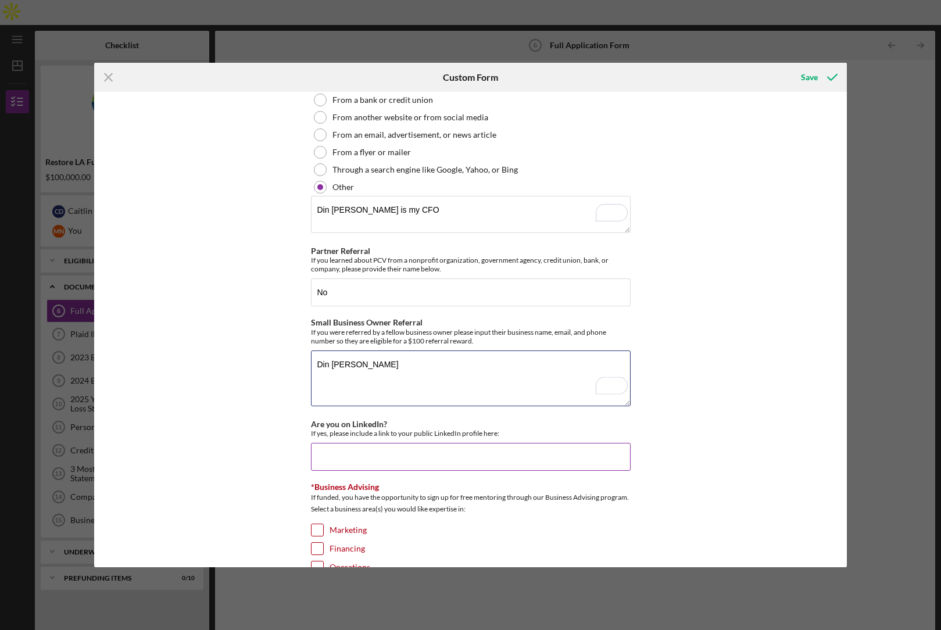
type textarea "Din Leib"
click at [338, 454] on input "Are you on LinkedIn?" at bounding box center [471, 457] width 320 height 28
paste input "[PERSON_NAME]"
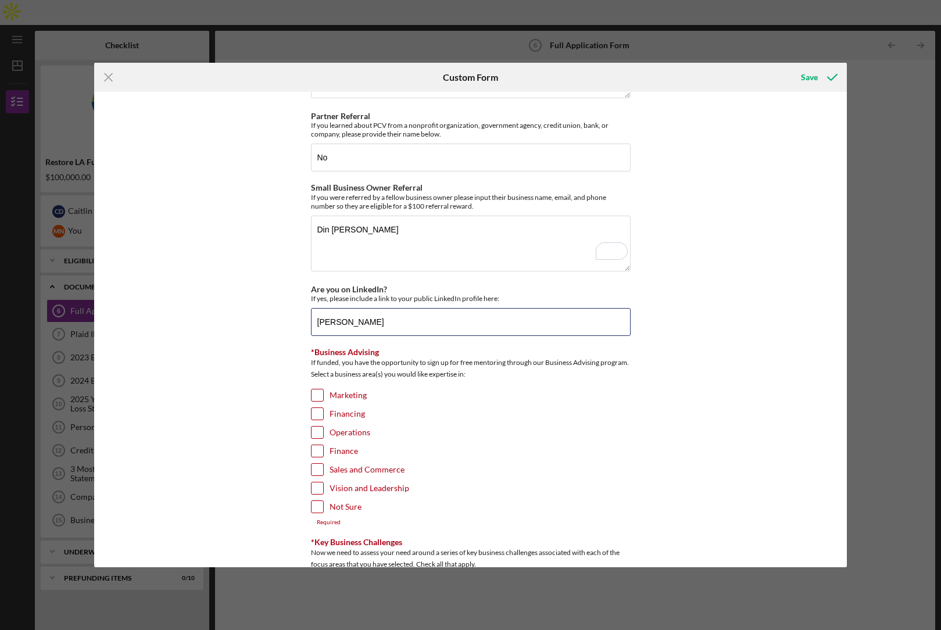
type input "[PERSON_NAME]"
click at [315, 393] on input "Marketing" at bounding box center [318, 396] width 12 height 12
checkbox input "true"
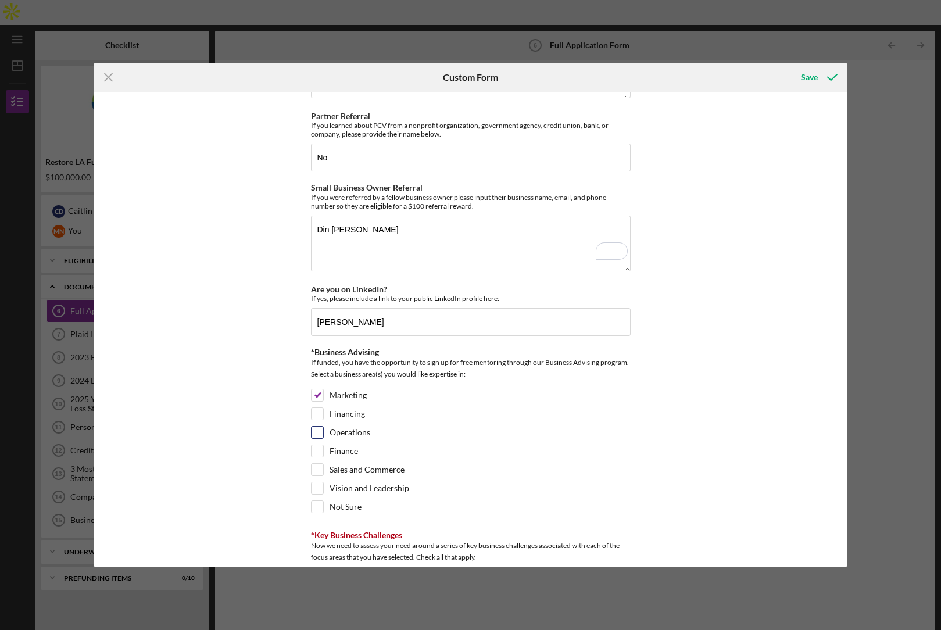
drag, startPoint x: 314, startPoint y: 417, endPoint x: 312, endPoint y: 436, distance: 19.3
click at [313, 420] on div "Financing" at bounding box center [471, 417] width 320 height 19
click at [312, 442] on div "Operations" at bounding box center [471, 435] width 320 height 19
click at [314, 429] on input "Operations" at bounding box center [318, 433] width 12 height 12
checkbox input "true"
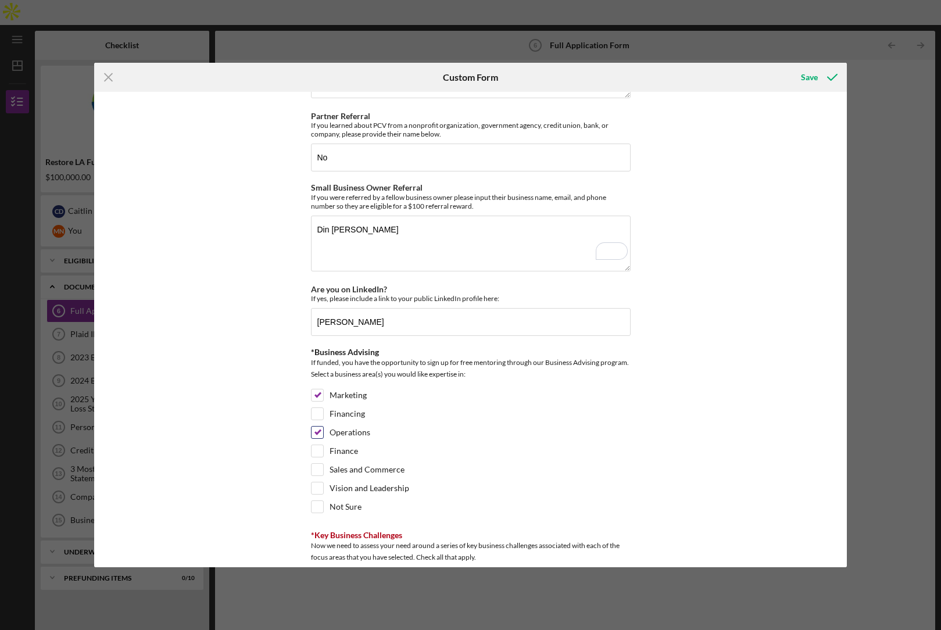
drag, startPoint x: 319, startPoint y: 412, endPoint x: 331, endPoint y: 431, distance: 23.5
click at [319, 412] on input "Financing" at bounding box center [318, 414] width 12 height 12
checkbox input "true"
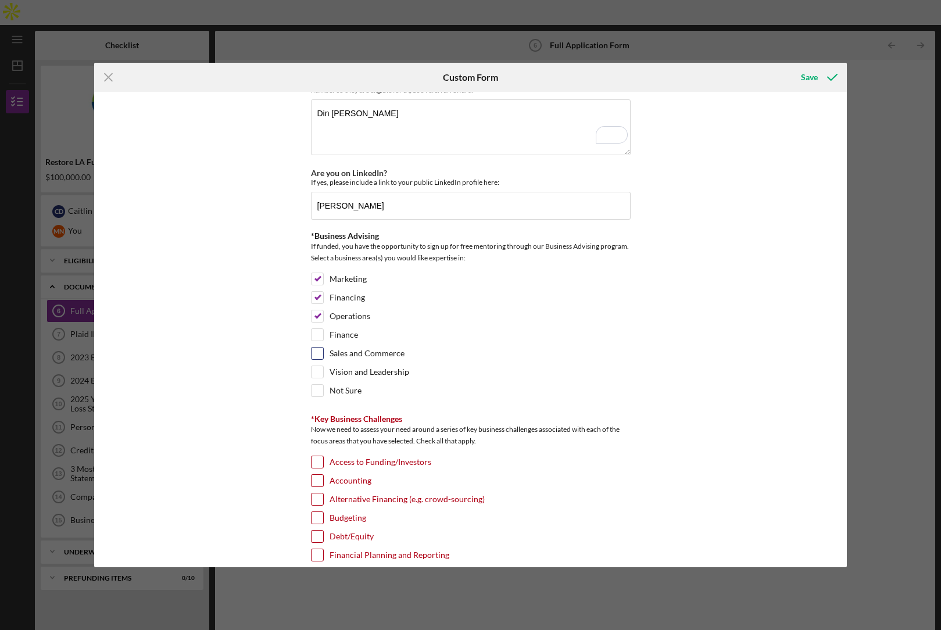
click at [312, 352] on input "Sales and Commerce" at bounding box center [318, 354] width 12 height 12
checkbox input "true"
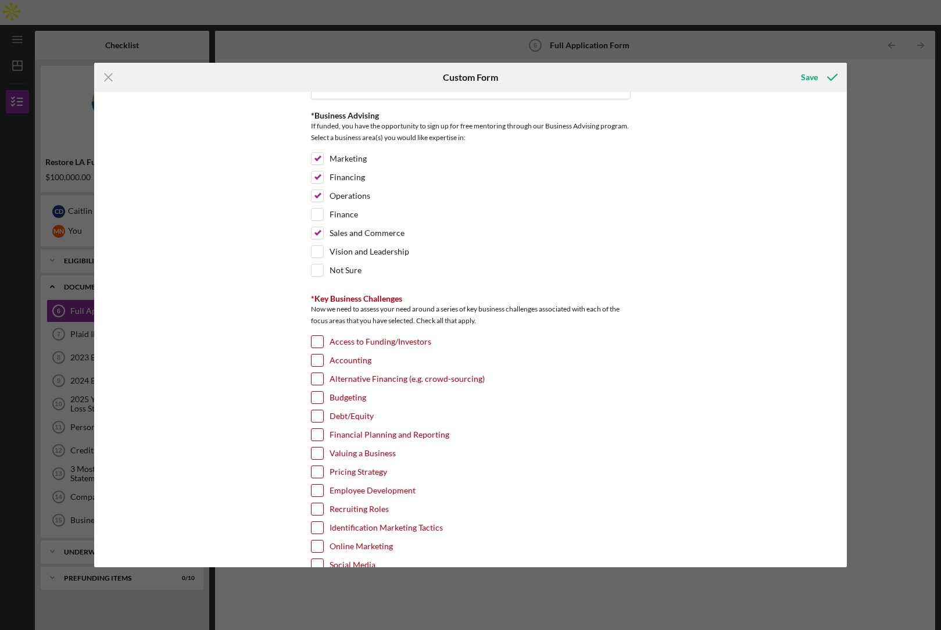
click at [315, 455] on input "Valuing a Business" at bounding box center [318, 454] width 12 height 12
checkbox input "true"
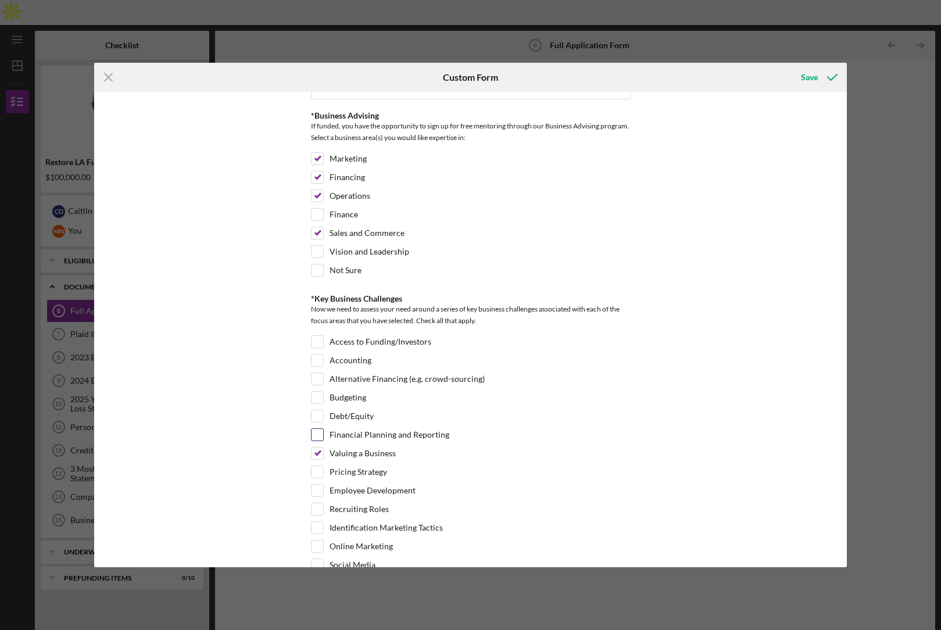
click at [318, 437] on input "Financial Planning and Reporting" at bounding box center [318, 435] width 12 height 12
checkbox input "true"
click at [319, 417] on input "Debt/Equity" at bounding box center [318, 417] width 12 height 12
checkbox input "true"
click at [318, 389] on div "Alternative Financing (e.g. crowd-sourcing)" at bounding box center [471, 382] width 320 height 19
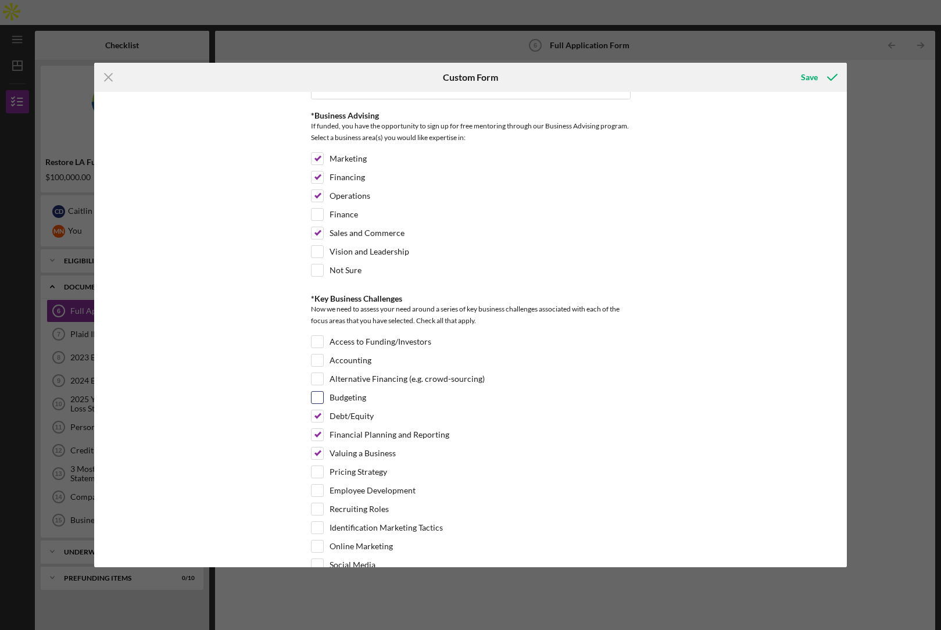
click at [315, 401] on input "Budgeting" at bounding box center [318, 398] width 12 height 12
checkbox input "true"
click at [319, 379] on input "Alternative Financing (e.g. crowd-sourcing)" at bounding box center [318, 379] width 12 height 12
checkbox input "false"
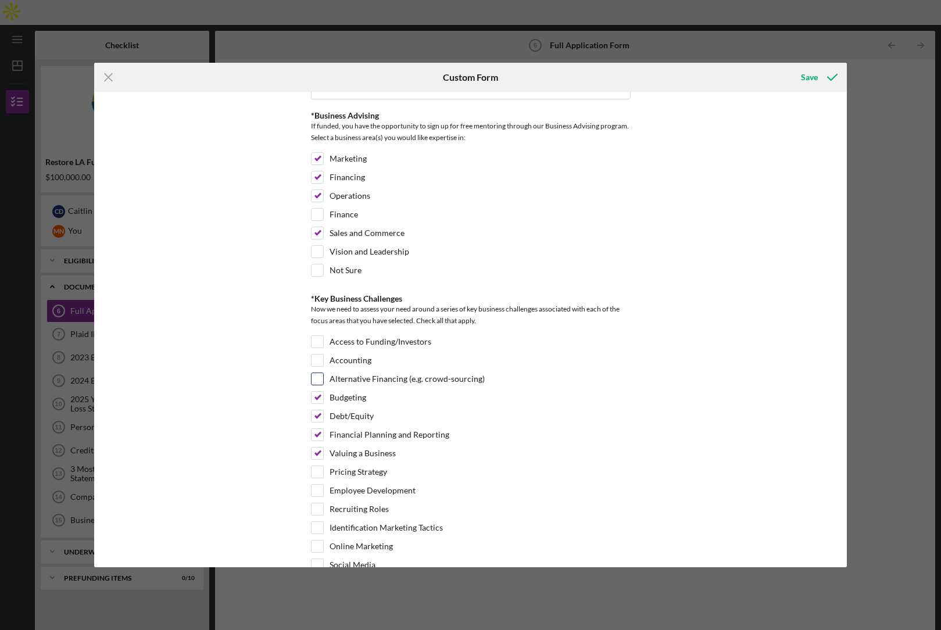
drag, startPoint x: 318, startPoint y: 364, endPoint x: 320, endPoint y: 377, distance: 13.5
click at [318, 365] on input "Accounting" at bounding box center [318, 361] width 12 height 12
checkbox input "true"
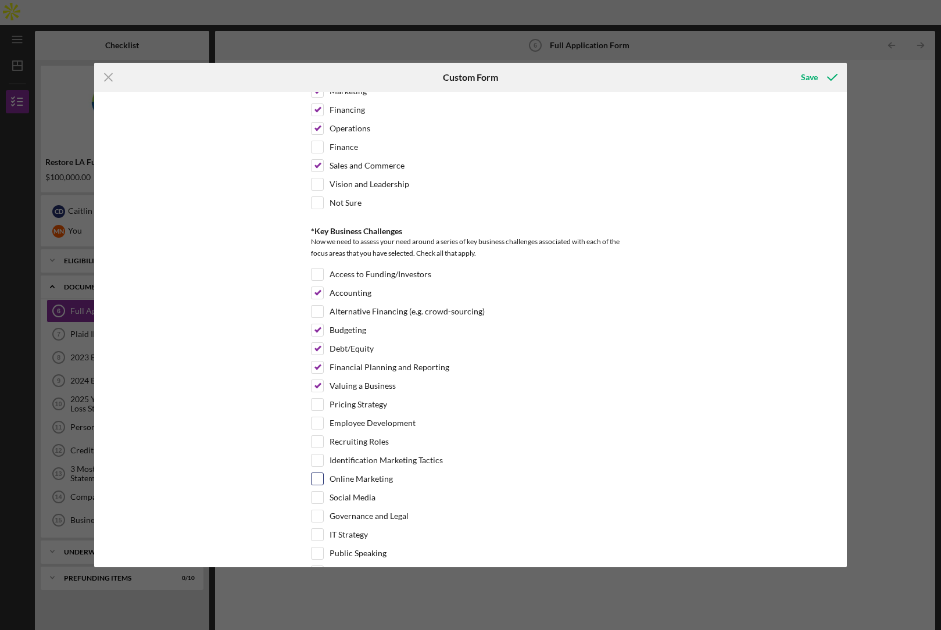
click at [317, 487] on div "Online Marketing" at bounding box center [471, 482] width 320 height 19
click at [317, 497] on input "Social Media" at bounding box center [318, 498] width 12 height 12
checkbox input "true"
click at [317, 479] on input "Online Marketing" at bounding box center [318, 479] width 12 height 12
checkbox input "true"
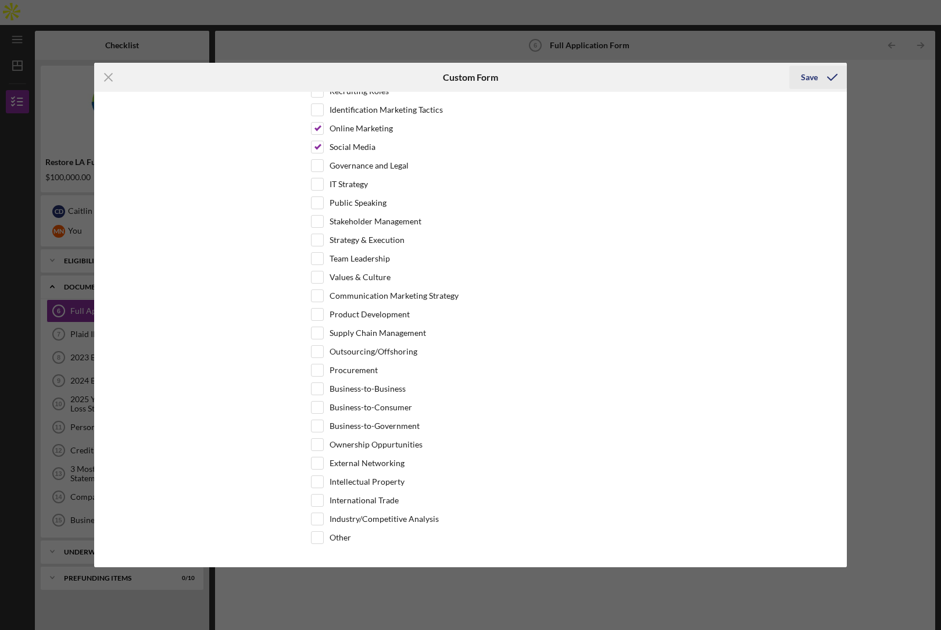
click at [815, 80] on div "Save" at bounding box center [809, 77] width 17 height 23
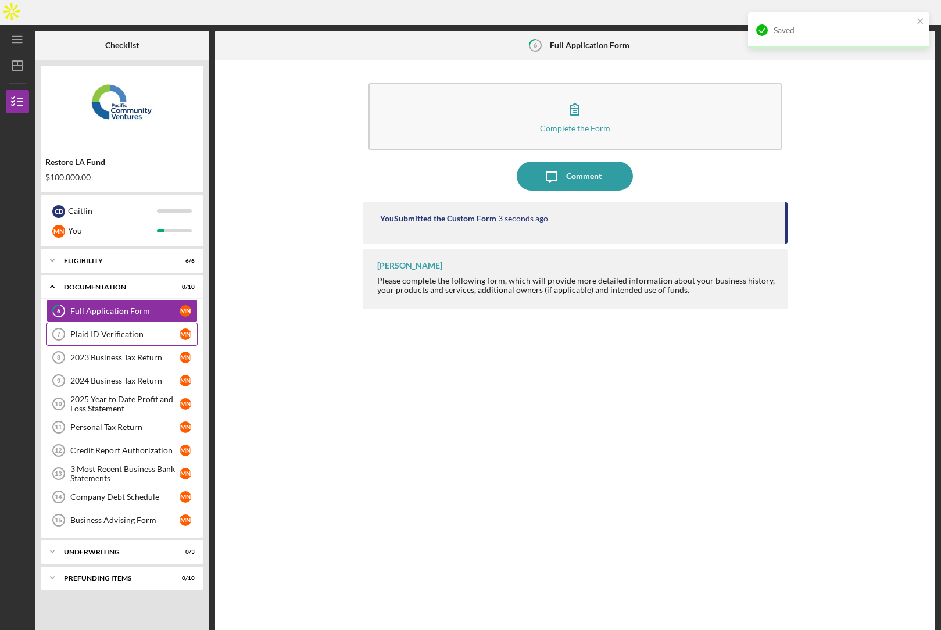
click at [109, 330] on div "Plaid ID Verification" at bounding box center [124, 334] width 109 height 9
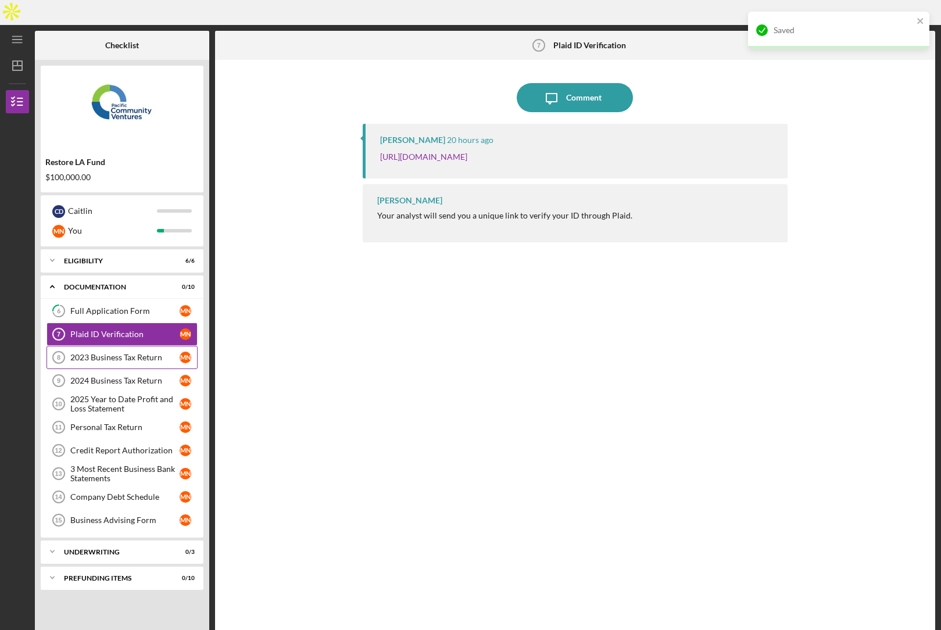
click at [104, 353] on div "2023 Business Tax Return" at bounding box center [124, 357] width 109 height 9
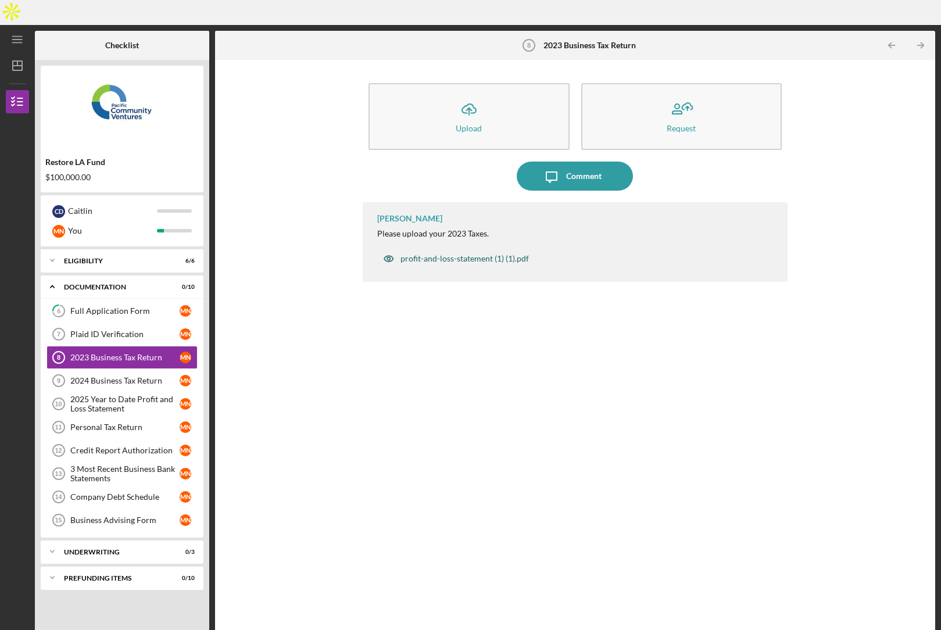
click at [463, 254] on div "profit-and-loss-statement (1) (1).pdf" at bounding box center [465, 258] width 129 height 9
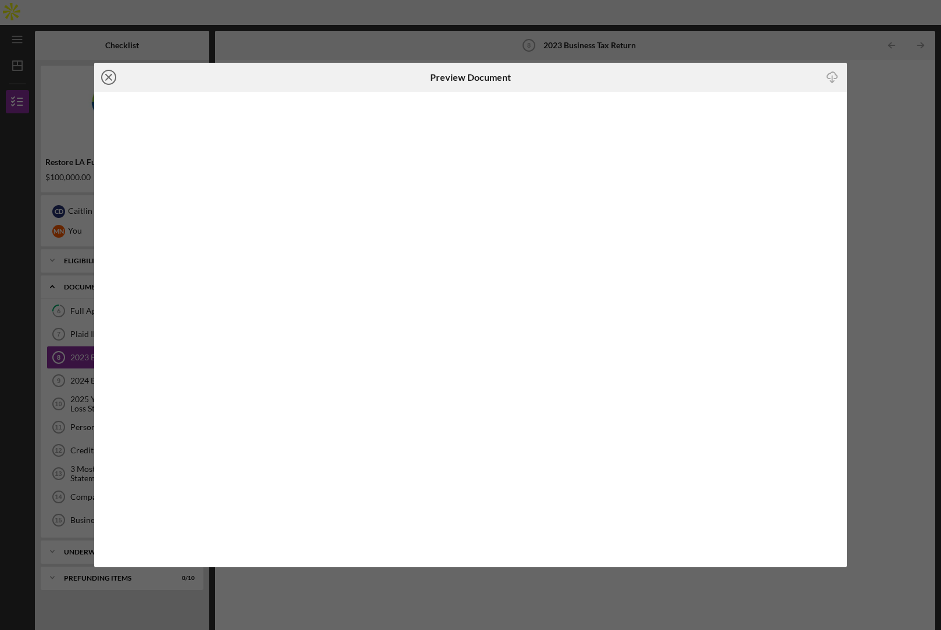
click at [110, 77] on line at bounding box center [109, 77] width 6 height 6
